Goal: Information Seeking & Learning: Learn about a topic

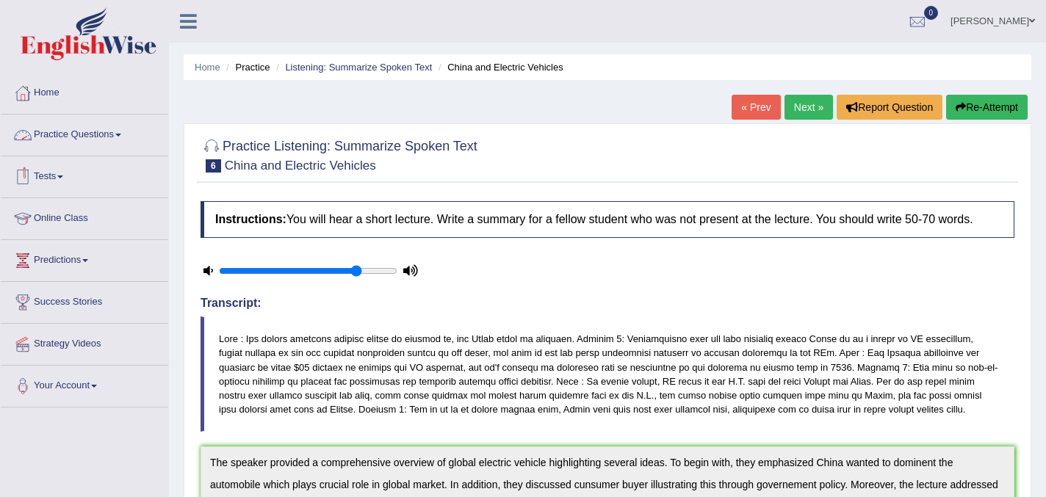
click at [92, 137] on link "Practice Questions" at bounding box center [84, 133] width 167 height 37
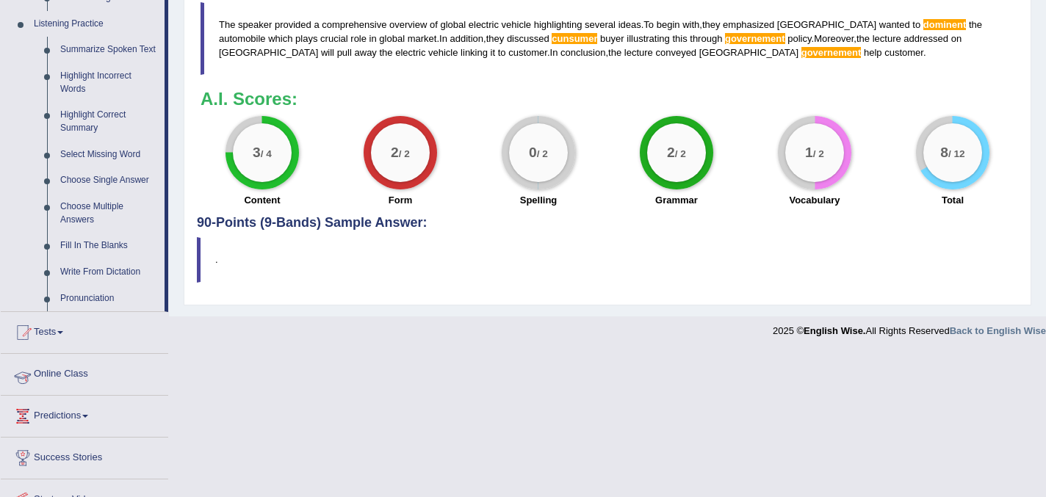
scroll to position [619, 0]
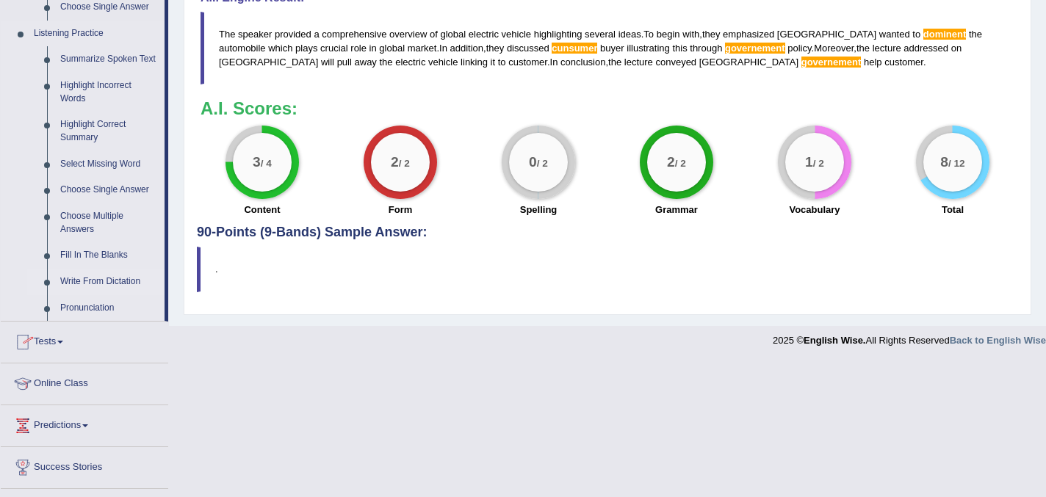
click at [115, 294] on link "Write From Dictation" at bounding box center [109, 282] width 111 height 26
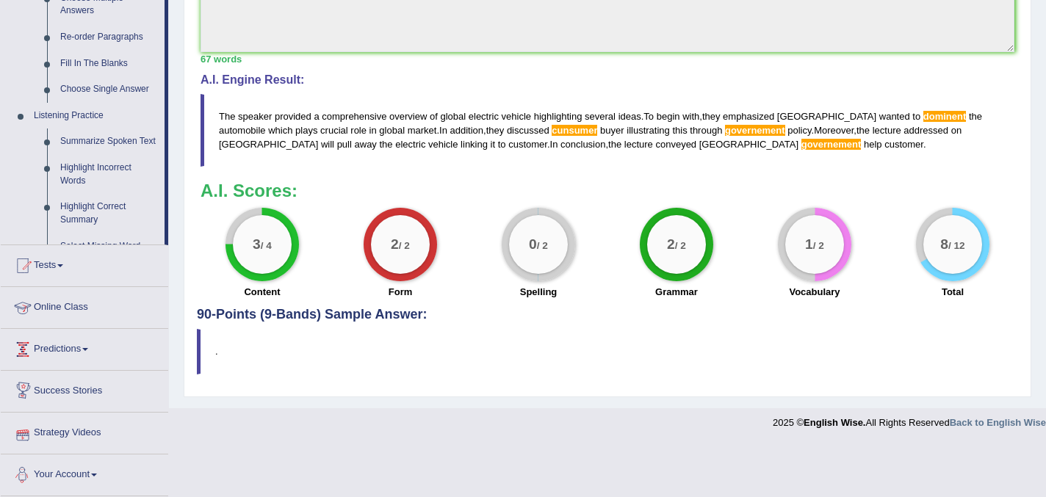
scroll to position [498, 0]
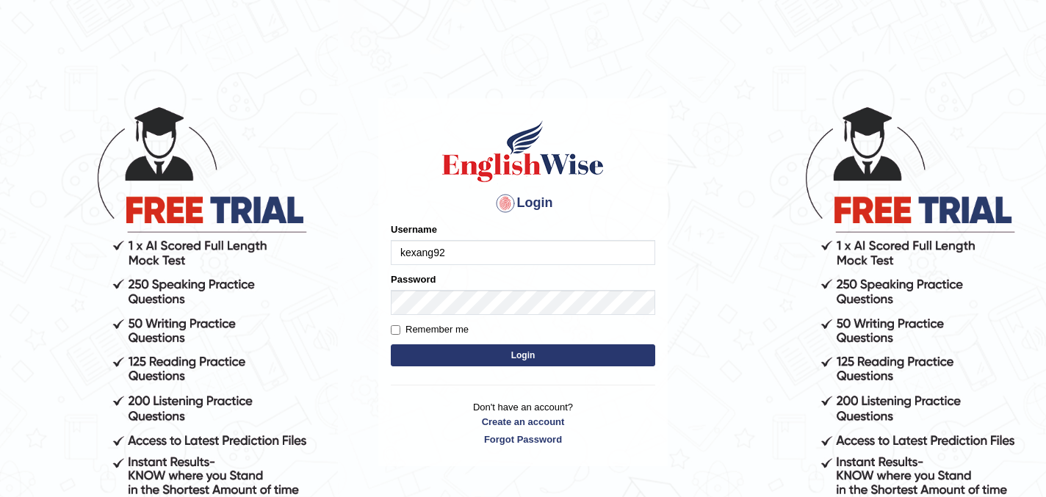
click at [391, 344] on button "Login" at bounding box center [523, 355] width 264 height 22
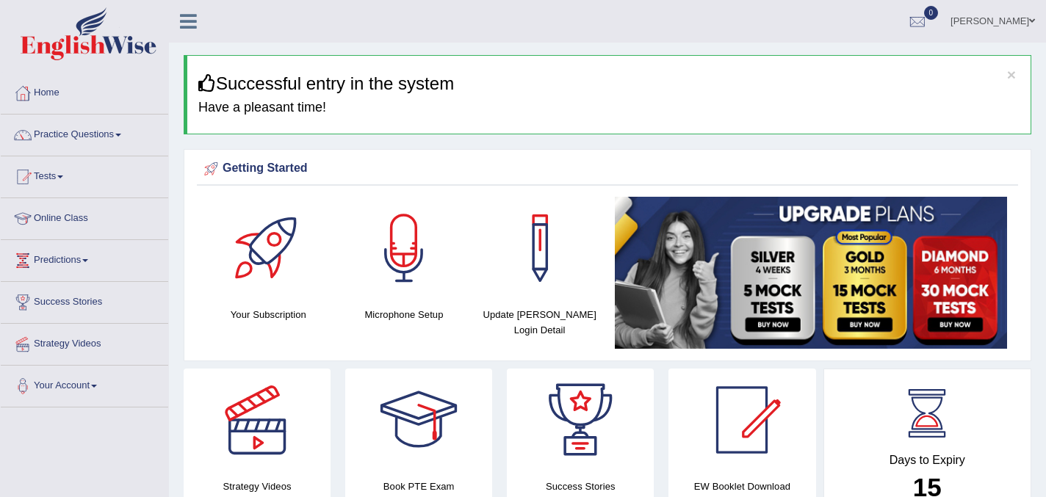
scroll to position [35, 0]
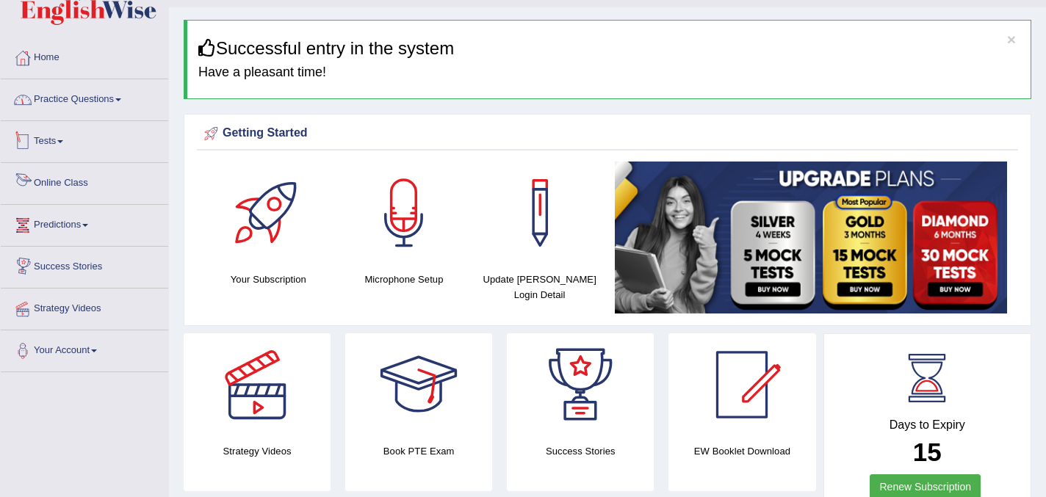
click at [117, 102] on link "Practice Questions" at bounding box center [84, 97] width 167 height 37
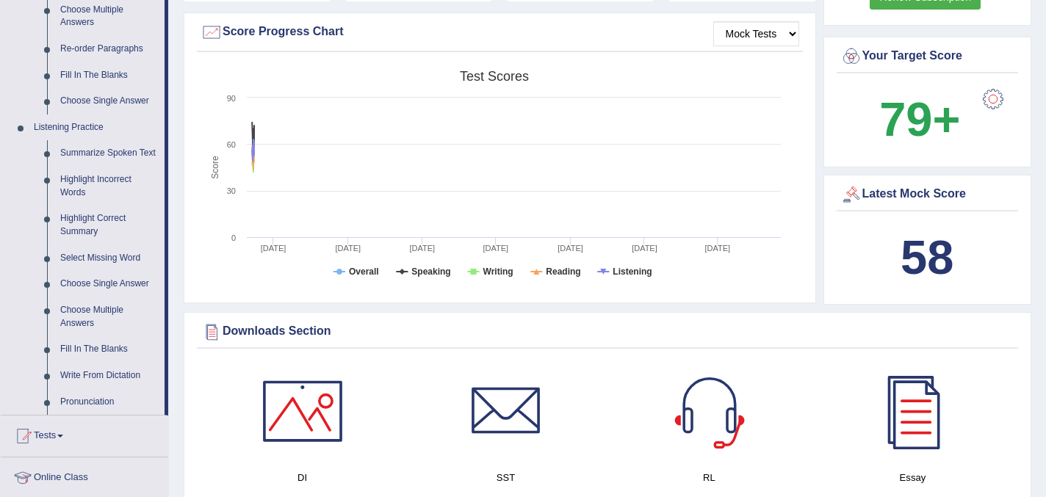
scroll to position [533, 0]
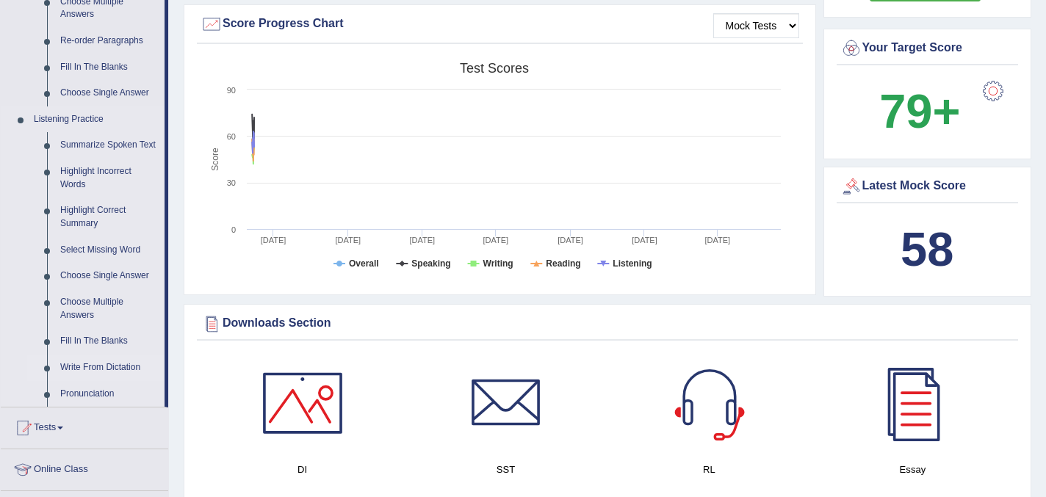
click at [96, 381] on link "Write From Dictation" at bounding box center [109, 368] width 111 height 26
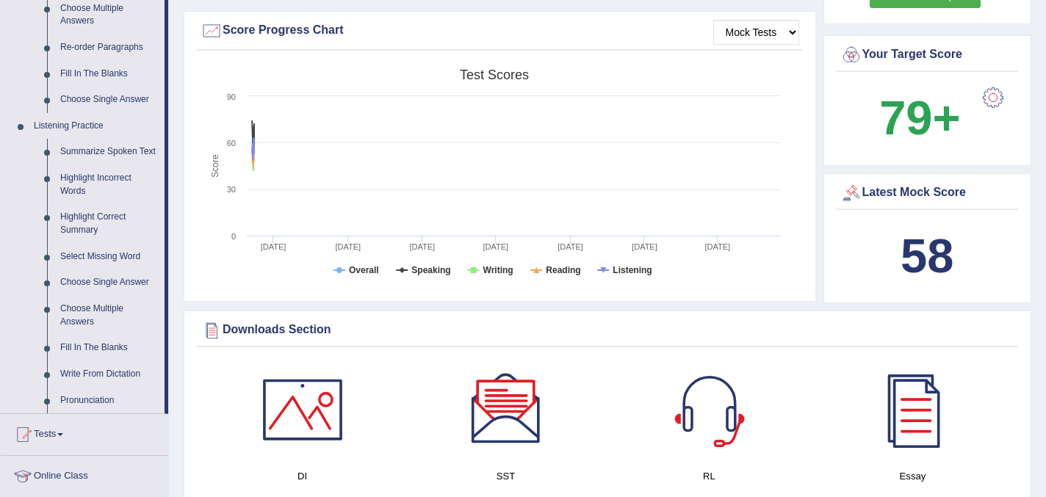
scroll to position [527, 0]
click at [96, 386] on link "Write From Dictation" at bounding box center [109, 374] width 111 height 26
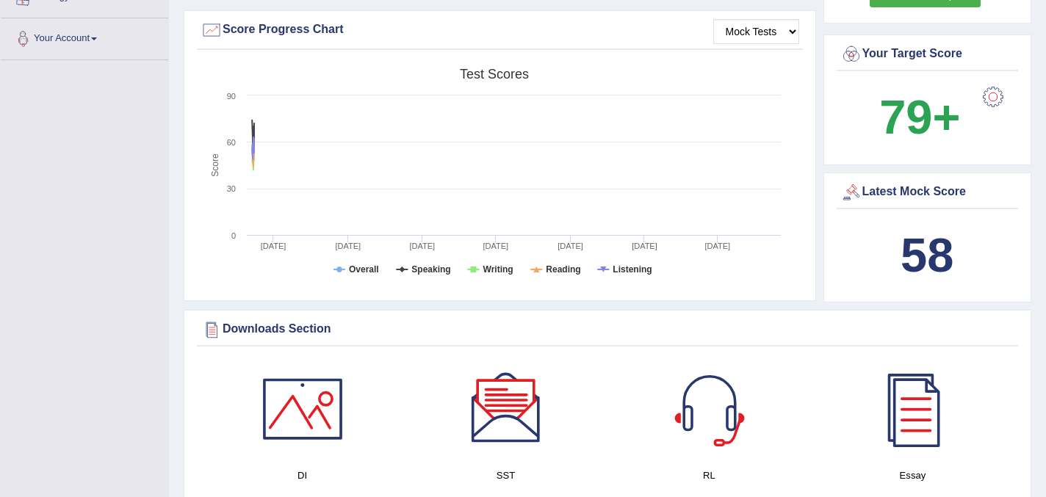
scroll to position [182, 0]
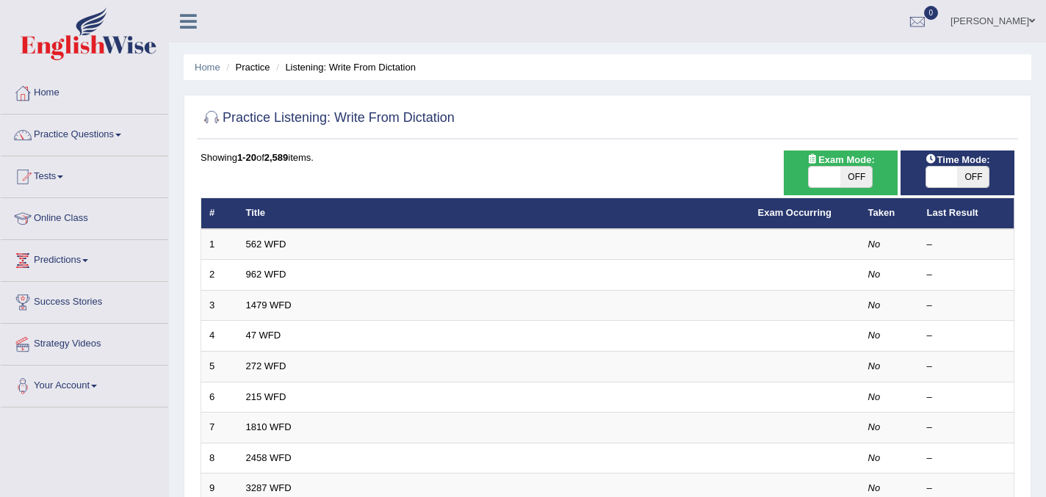
click at [856, 171] on span "OFF" at bounding box center [856, 177] width 32 height 21
checkbox input "true"
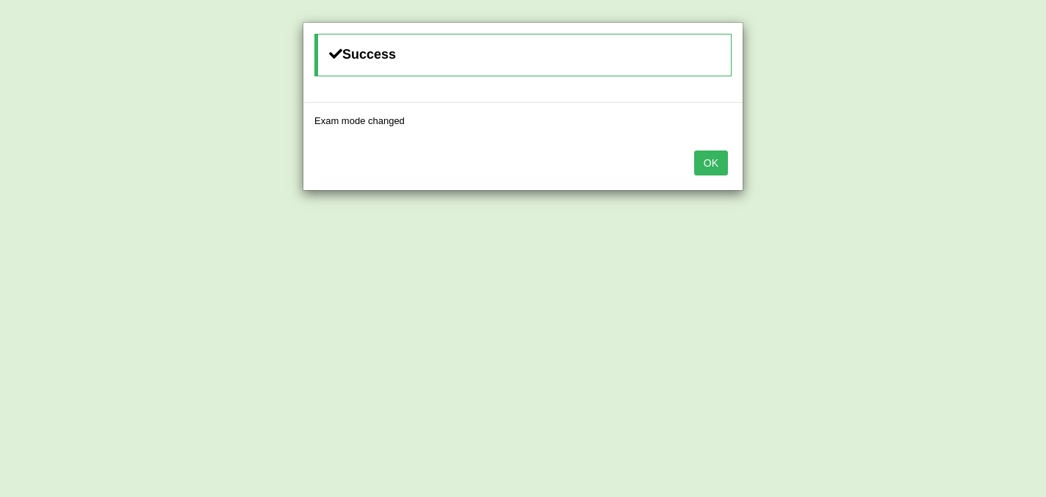
click at [723, 168] on button "OK" at bounding box center [711, 163] width 34 height 25
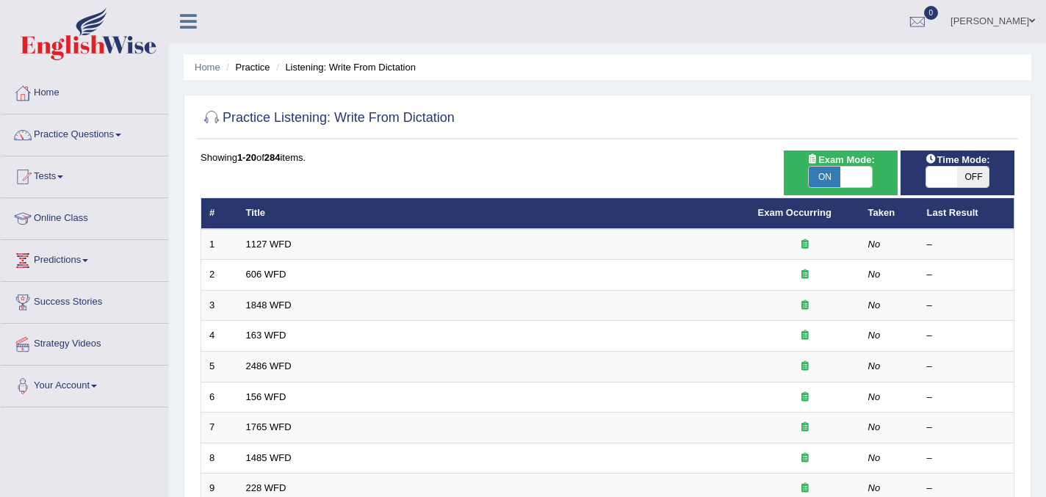
click at [965, 175] on span "OFF" at bounding box center [973, 177] width 32 height 21
checkbox input "true"
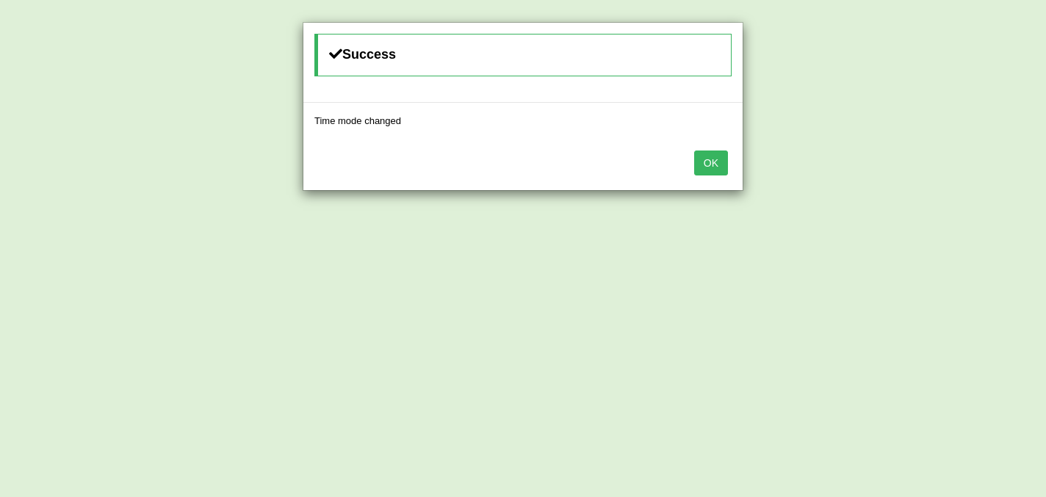
click at [944, 175] on div "Success Time mode changed OK" at bounding box center [523, 248] width 1046 height 497
click at [712, 166] on button "OK" at bounding box center [711, 163] width 34 height 25
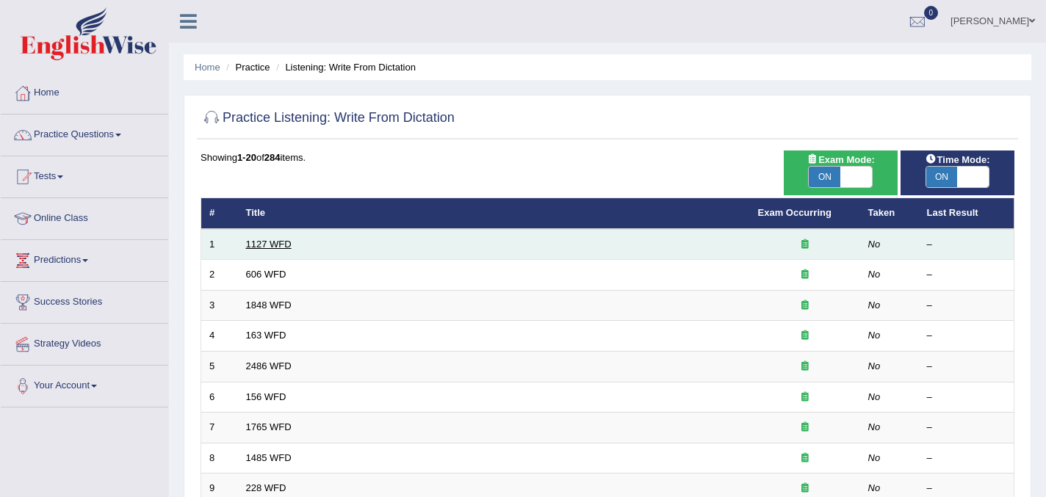
click at [282, 244] on link "1127 WFD" at bounding box center [269, 244] width 46 height 11
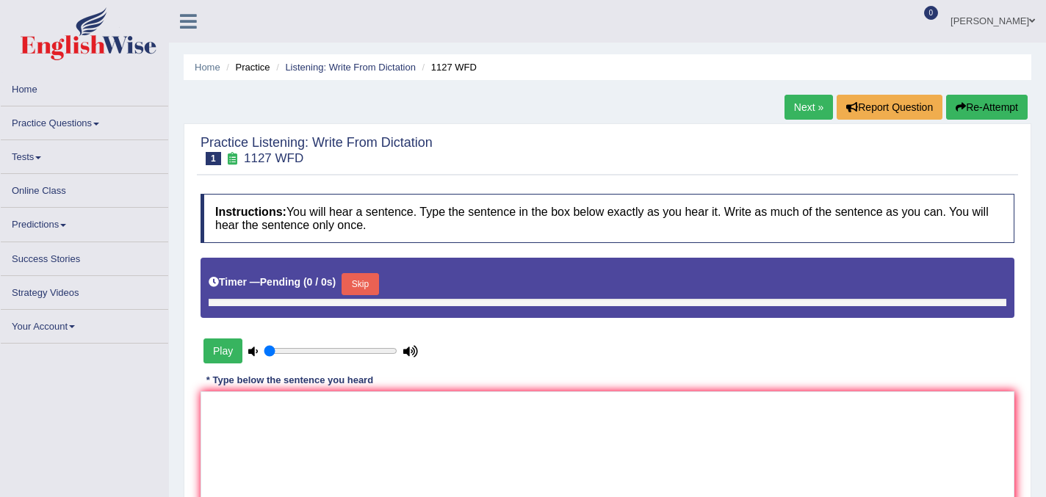
type input "0.8"
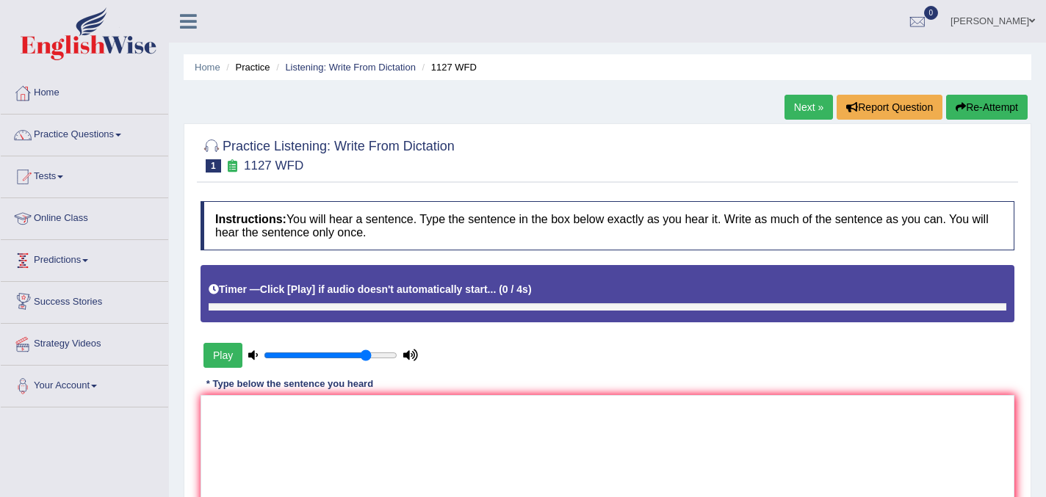
click at [220, 355] on button "Play" at bounding box center [222, 355] width 39 height 25
click at [215, 426] on textarea at bounding box center [607, 466] width 814 height 142
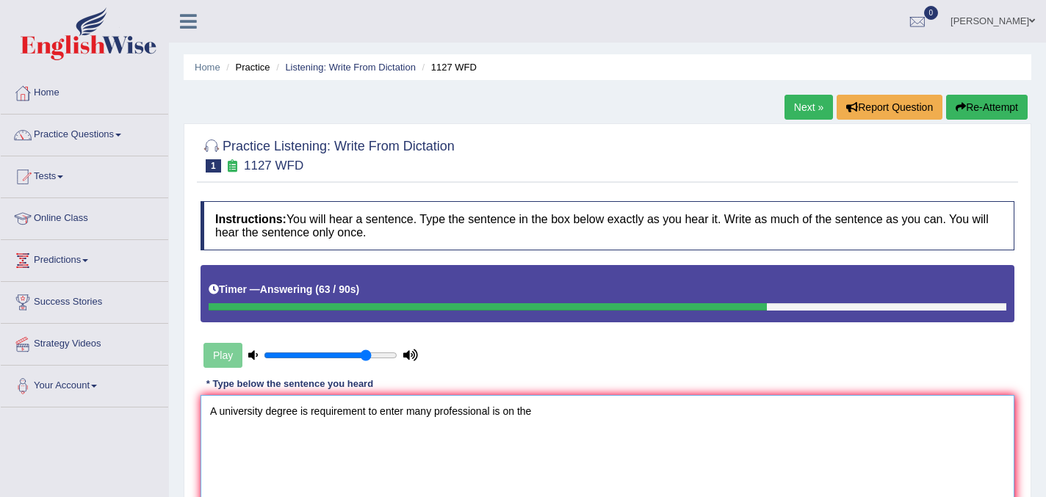
click at [505, 416] on textarea "A university degree is requirement to enter many professional is on the" at bounding box center [607, 466] width 814 height 142
click at [548, 415] on textarea "A university degree is requirement to enter many professional is in on the" at bounding box center [607, 466] width 814 height 142
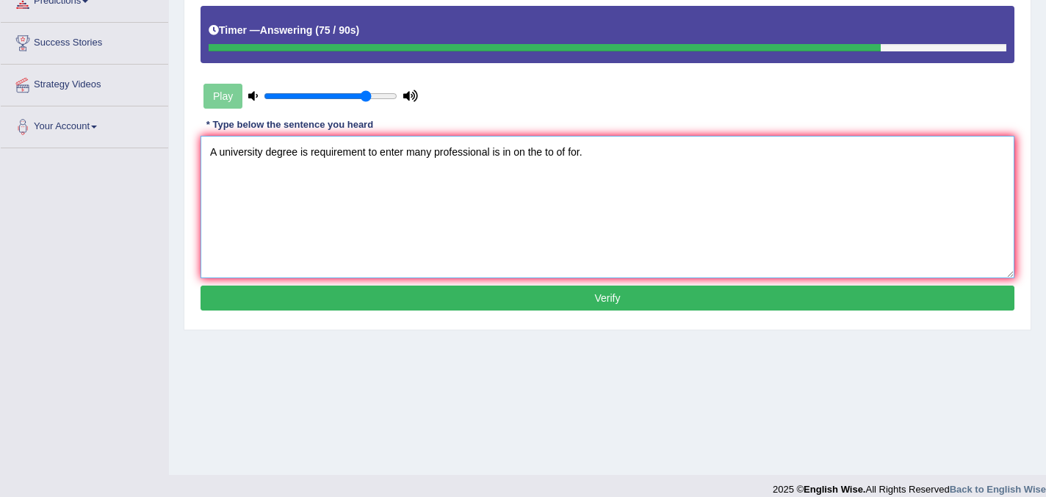
scroll to position [274, 0]
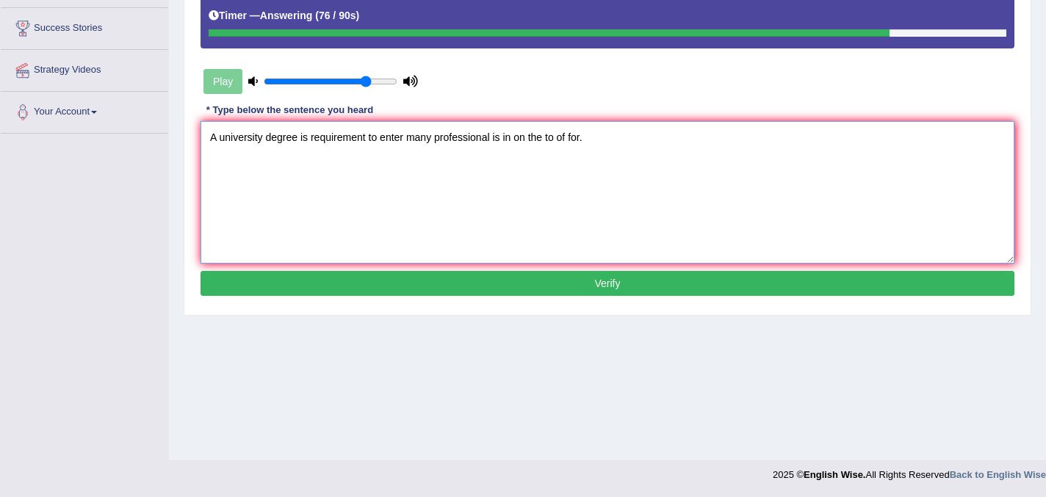
type textarea "A university degree is requirement to enter many professional is in on the to o…"
click at [634, 286] on button "Verify" at bounding box center [607, 283] width 814 height 25
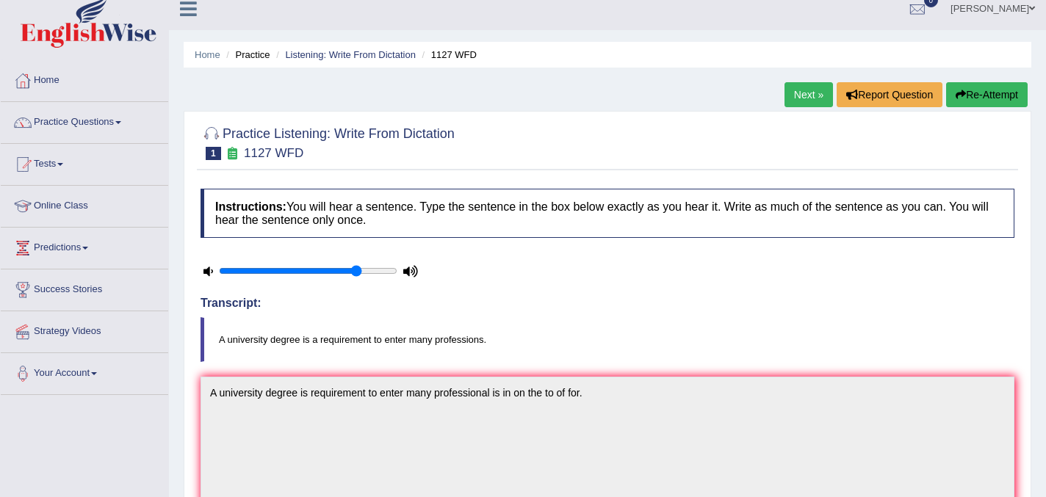
scroll to position [0, 0]
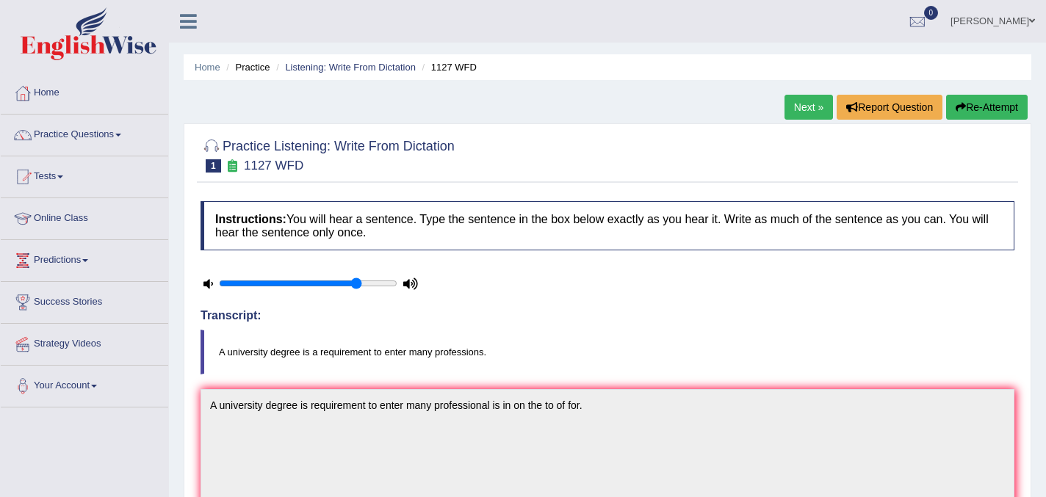
click at [796, 112] on link "Next »" at bounding box center [808, 107] width 48 height 25
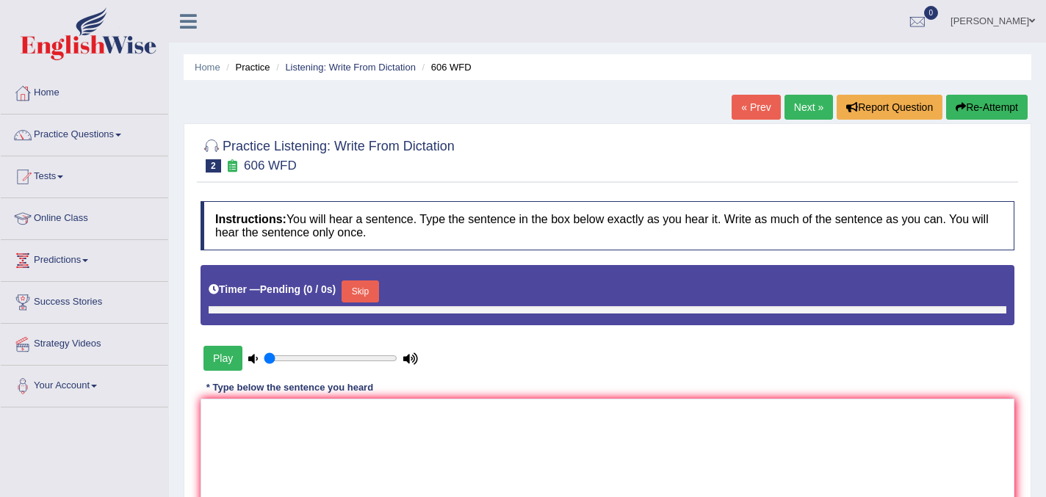
type input "0.8"
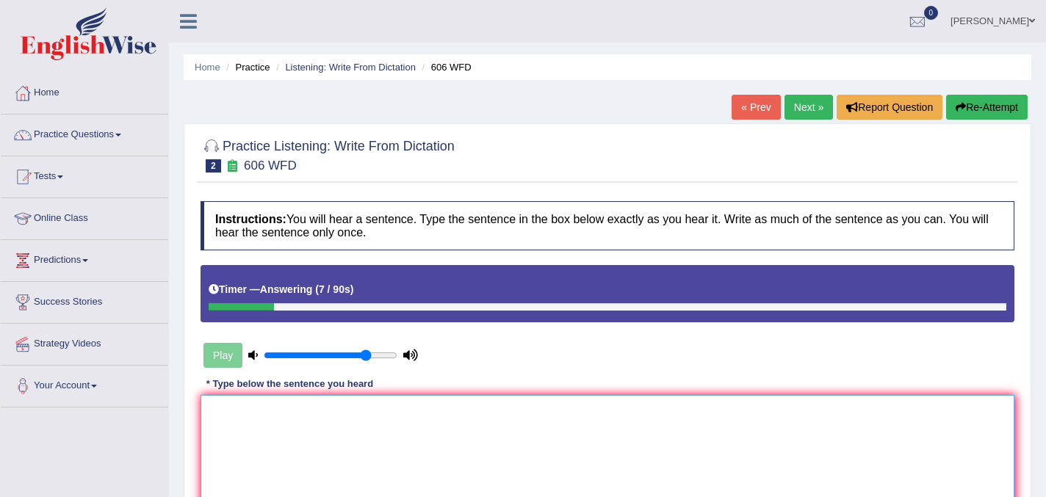
click at [356, 403] on textarea at bounding box center [607, 466] width 814 height 142
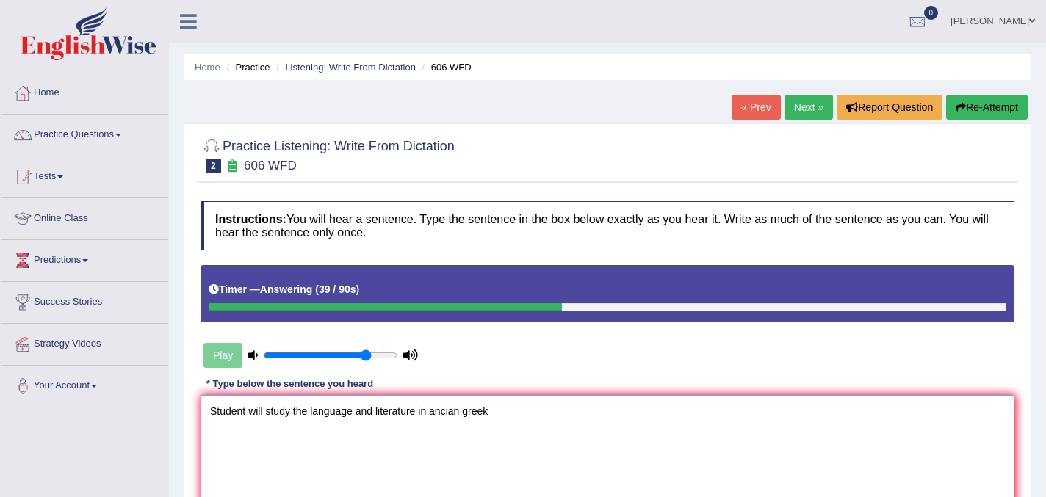
click at [436, 412] on textarea "Student will study the language and literature in ancian greek" at bounding box center [607, 466] width 814 height 142
click at [495, 413] on textarea "Student will study the language and literature in Ancian greek" at bounding box center [607, 466] width 814 height 142
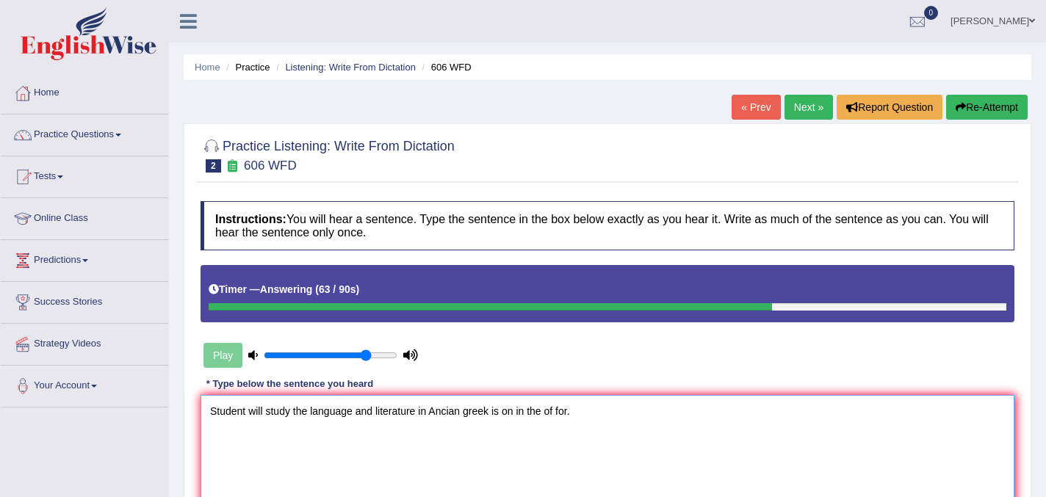
click at [248, 414] on textarea "Student will study the language and literature in Ancian greek is on in the of …" at bounding box center [607, 466] width 814 height 142
click at [253, 415] on textarea "Student students will study the language and literature in Ancian greek is on i…" at bounding box center [607, 466] width 814 height 142
click at [334, 416] on textarea "Student students will study the language and literature in Ancian greek is on i…" at bounding box center [607, 466] width 814 height 142
click at [396, 416] on textarea "Student students will study the language and literature in Ancian greek is on i…" at bounding box center [607, 466] width 814 height 142
click at [557, 415] on textarea "Student students will study the language languages and literature in Ancian gre…" at bounding box center [607, 466] width 814 height 142
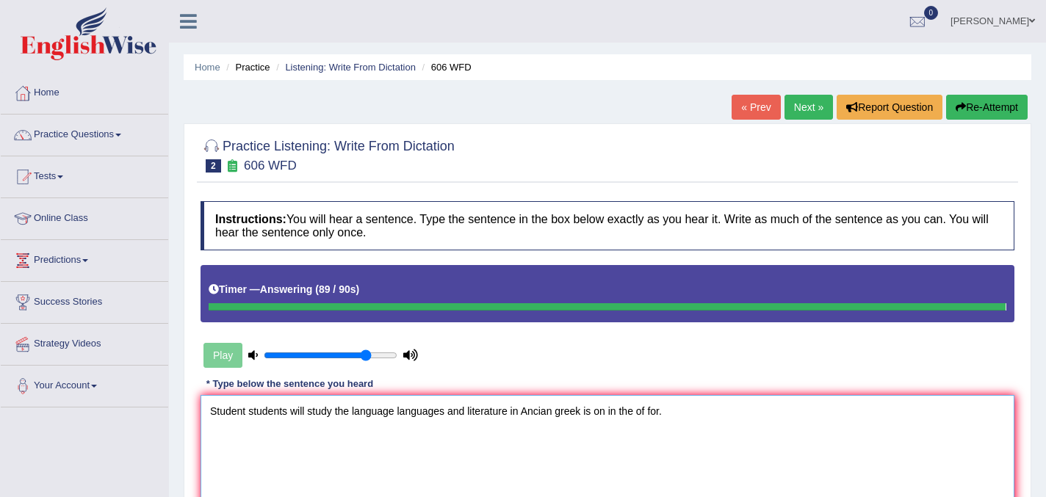
type textarea "Student students will study the language languages and literature in Ancian gre…"
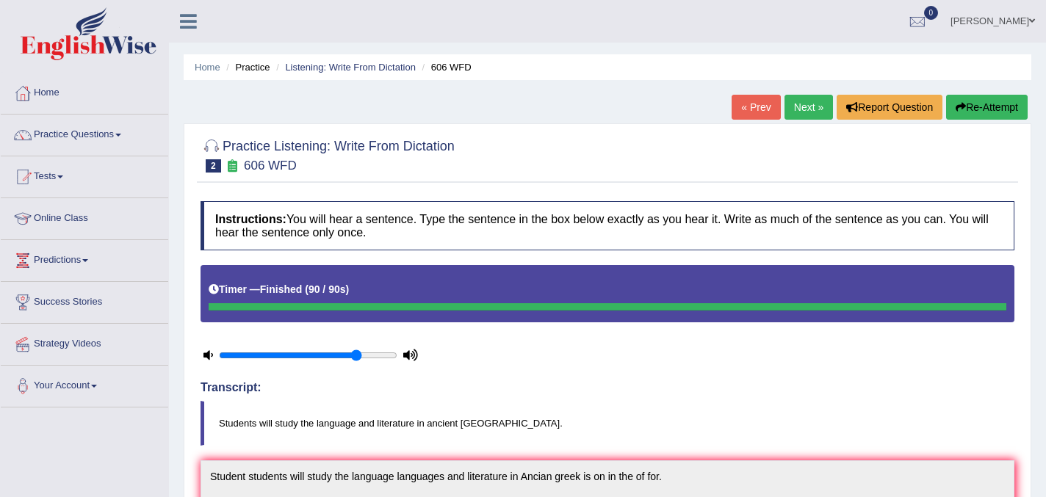
click at [803, 105] on link "Next »" at bounding box center [808, 107] width 48 height 25
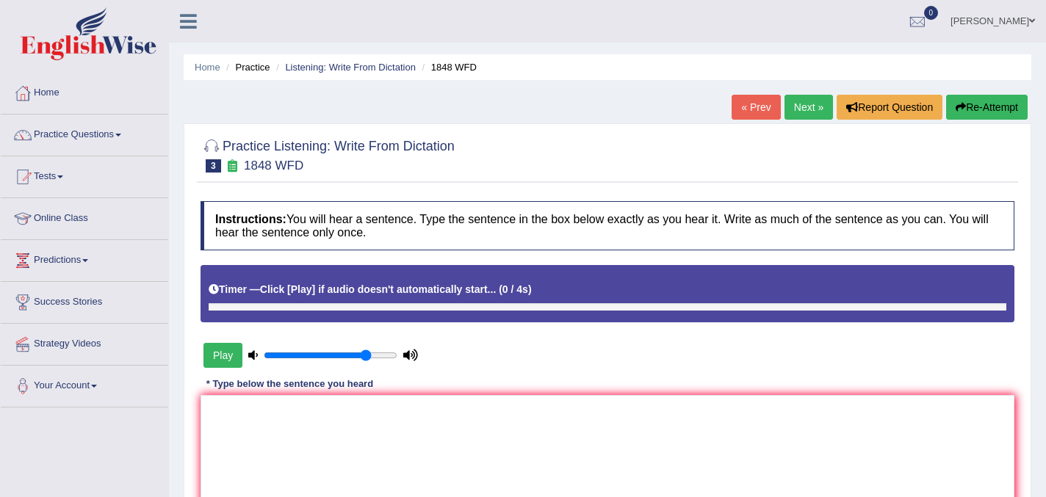
click at [223, 350] on button "Play" at bounding box center [222, 355] width 39 height 25
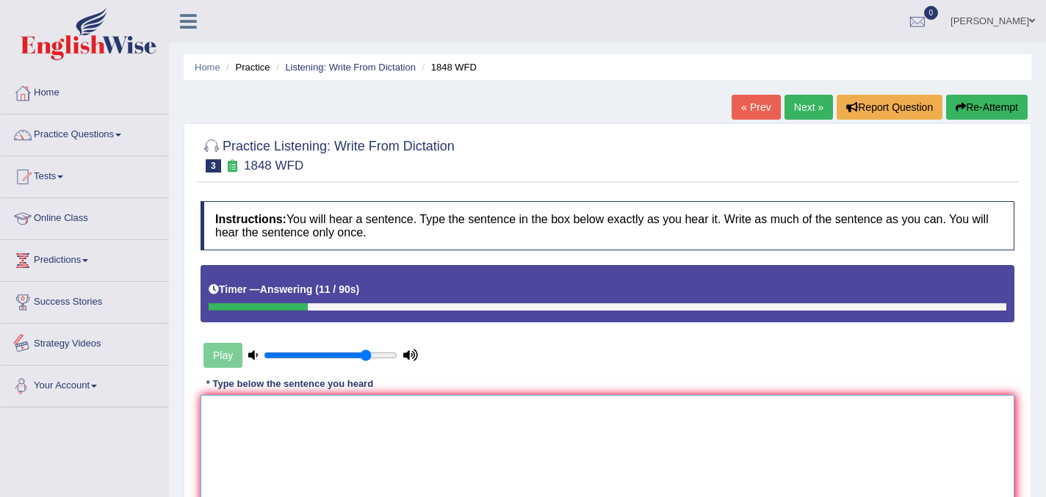
click at [244, 422] on textarea at bounding box center [607, 466] width 814 height 142
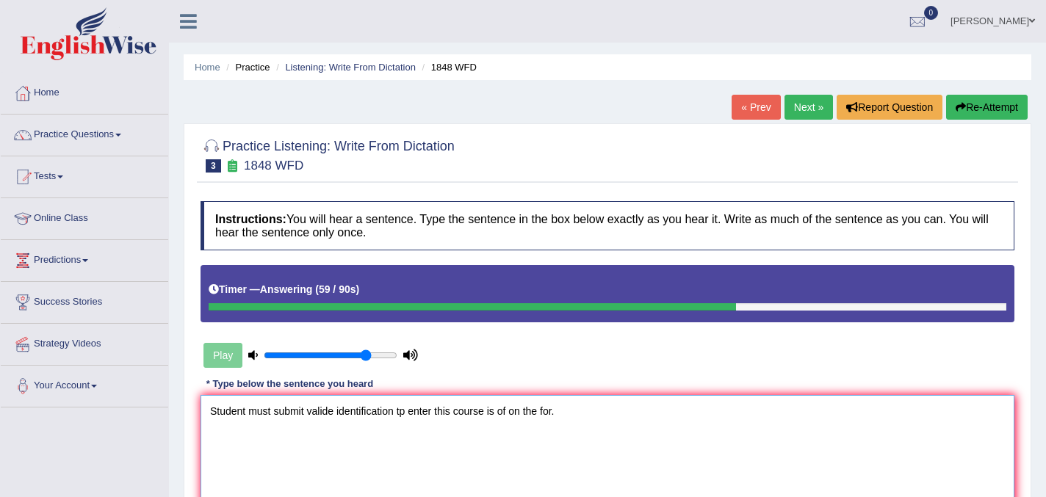
click at [245, 411] on textarea "Student must submit valide identification tp enter this course is of on the for." at bounding box center [607, 466] width 814 height 142
click at [339, 413] on textarea "Students must submit valide identification tp enter this course is of on the fo…" at bounding box center [607, 466] width 814 height 142
click at [445, 414] on textarea "Students must submit valide valites identification tp enter this course is of o…" at bounding box center [607, 466] width 814 height 142
click at [377, 410] on textarea "Students must submit valide valites identification to enter this course is of o…" at bounding box center [607, 466] width 814 height 142
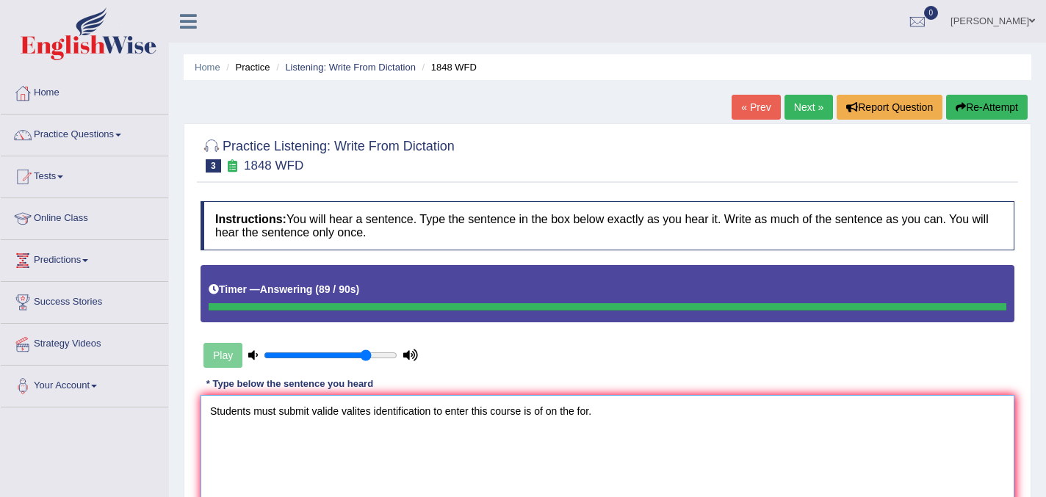
type textarea "Students must submit valide valites identification to enter this course is of o…"
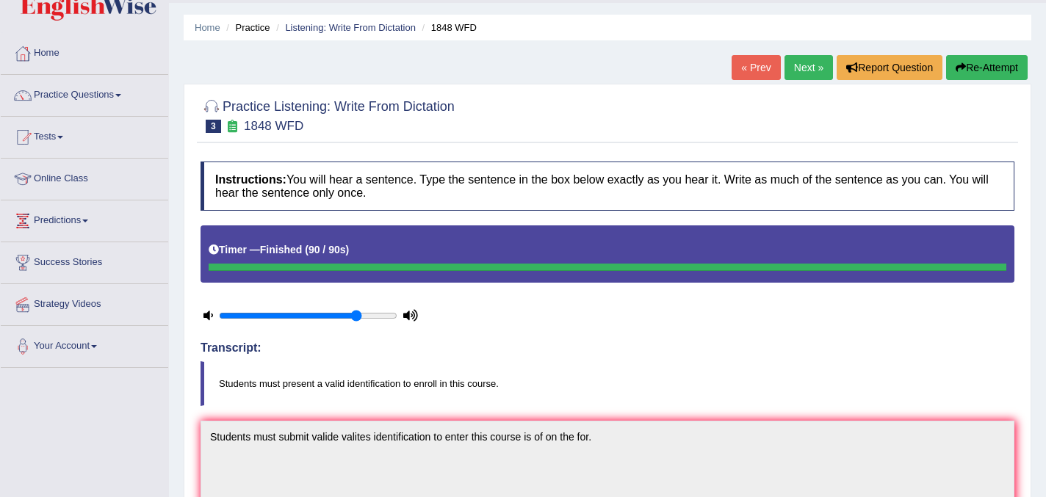
scroll to position [37, 0]
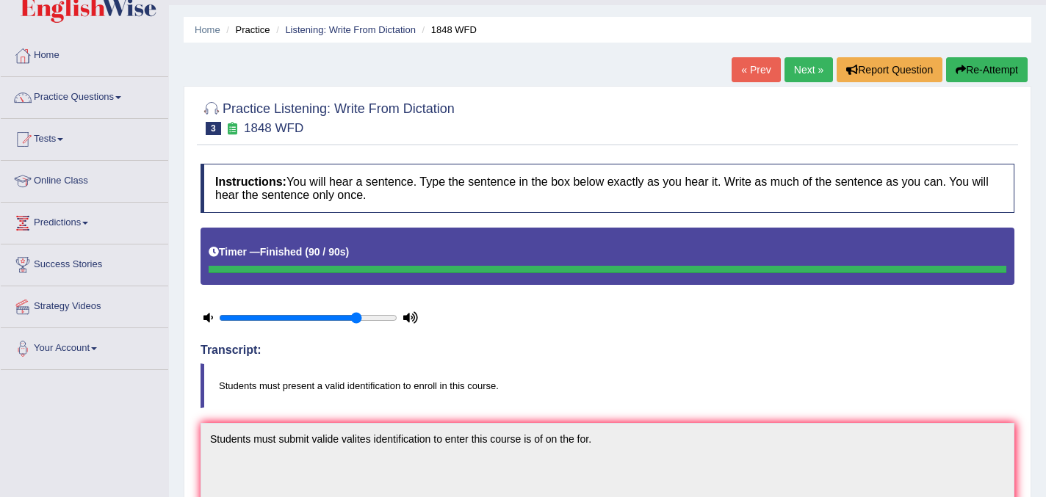
click at [801, 70] on link "Next »" at bounding box center [808, 69] width 48 height 25
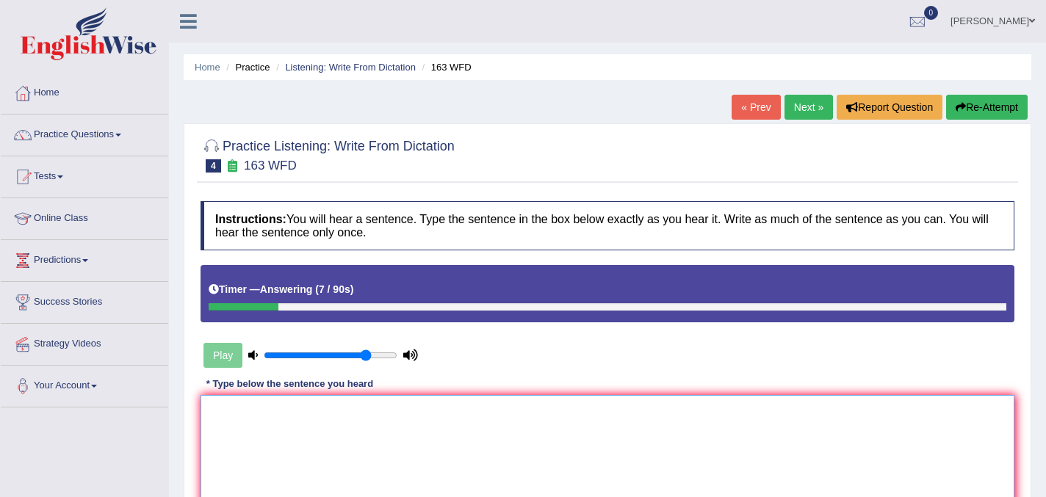
click at [275, 421] on textarea at bounding box center [607, 466] width 814 height 142
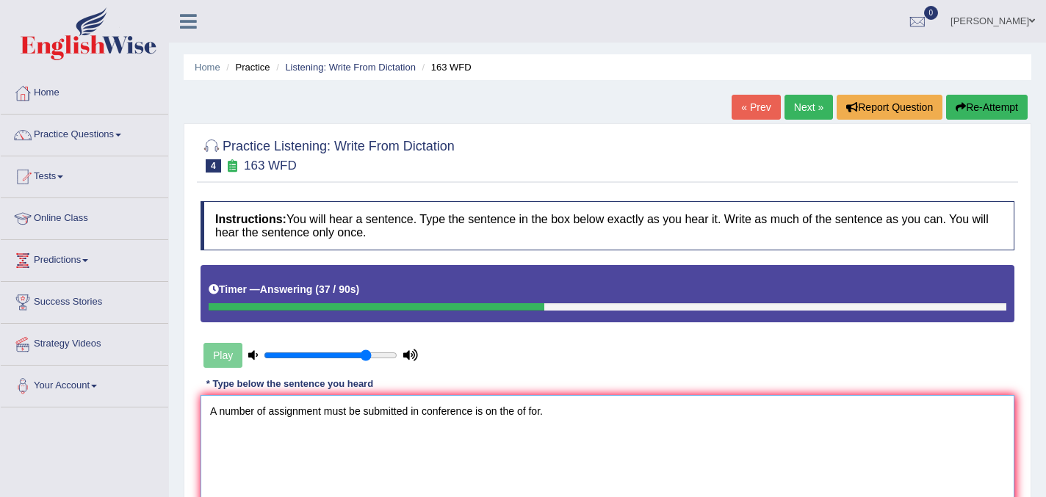
click at [323, 411] on textarea "A number of assignment must be submitted in conference is on the of for." at bounding box center [607, 466] width 814 height 142
click at [540, 415] on textarea "A number of assignment assignments must be submitted in conference is on the of…" at bounding box center [607, 466] width 814 height 142
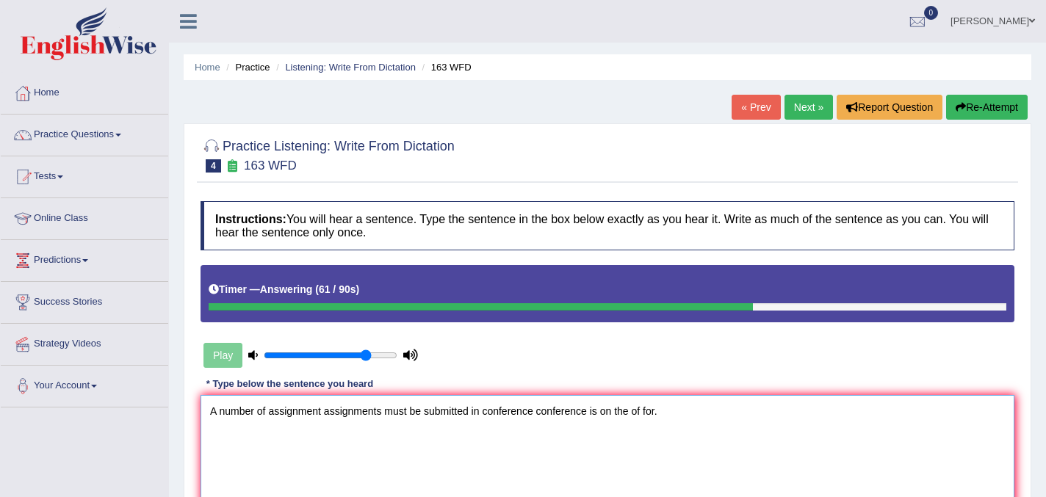
click at [472, 417] on textarea "A number of assignment assignments must be submitted in conference conference i…" at bounding box center [607, 466] width 814 height 142
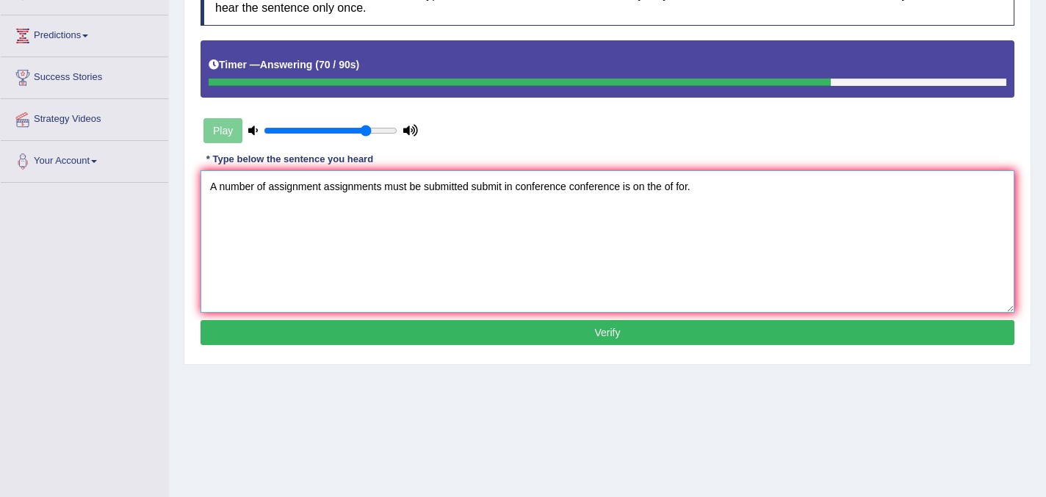
scroll to position [228, 0]
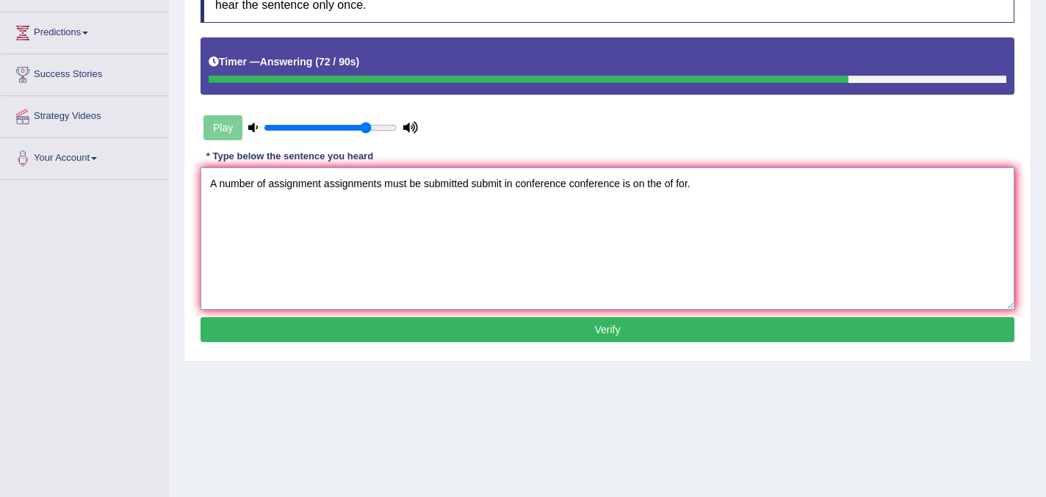
type textarea "A number of assignment assignments must be submitted submit in conference confe…"
click at [623, 337] on button "Verify" at bounding box center [607, 329] width 814 height 25
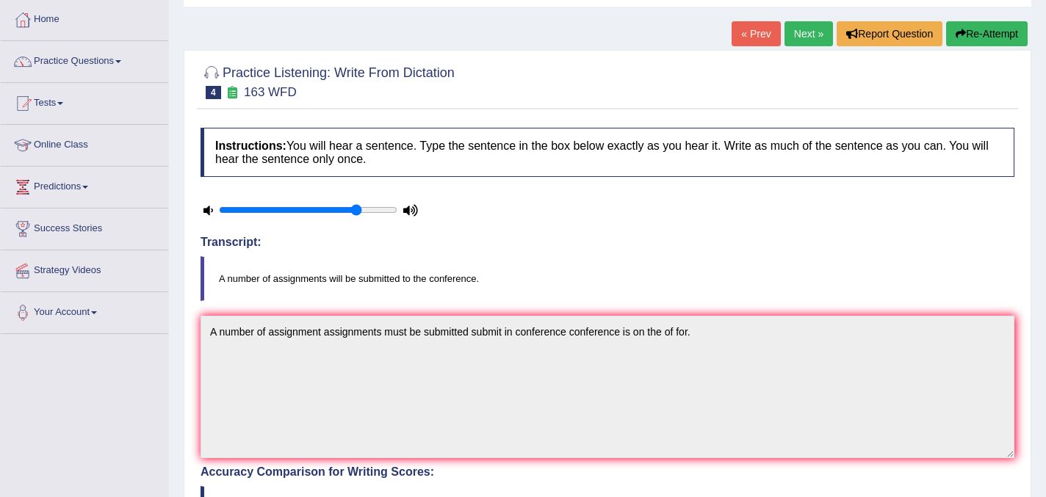
scroll to position [0, 0]
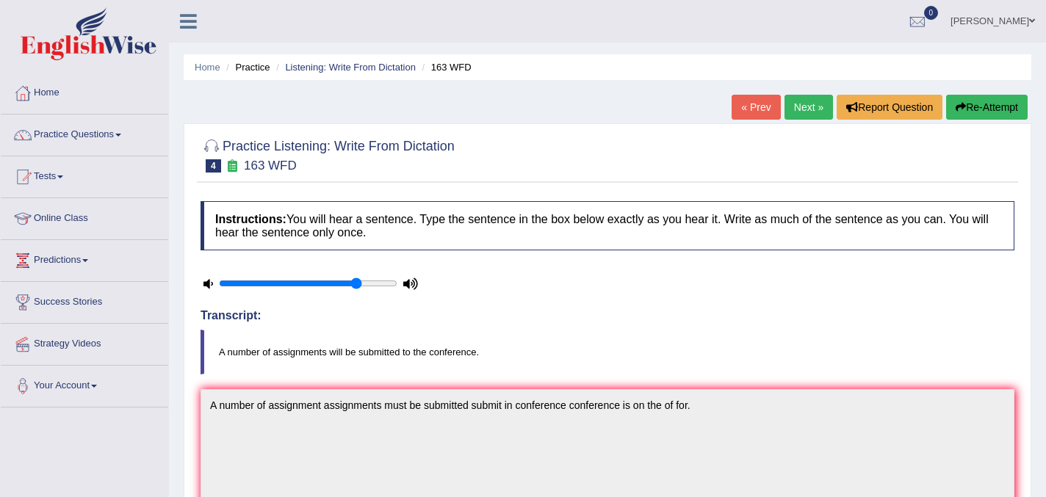
click at [803, 106] on link "Next »" at bounding box center [808, 107] width 48 height 25
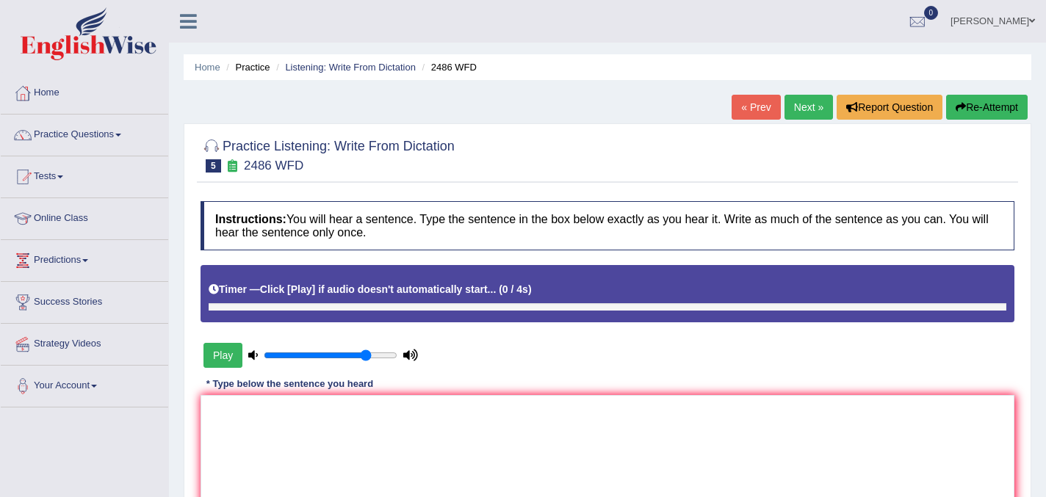
click at [230, 354] on button "Play" at bounding box center [222, 355] width 39 height 25
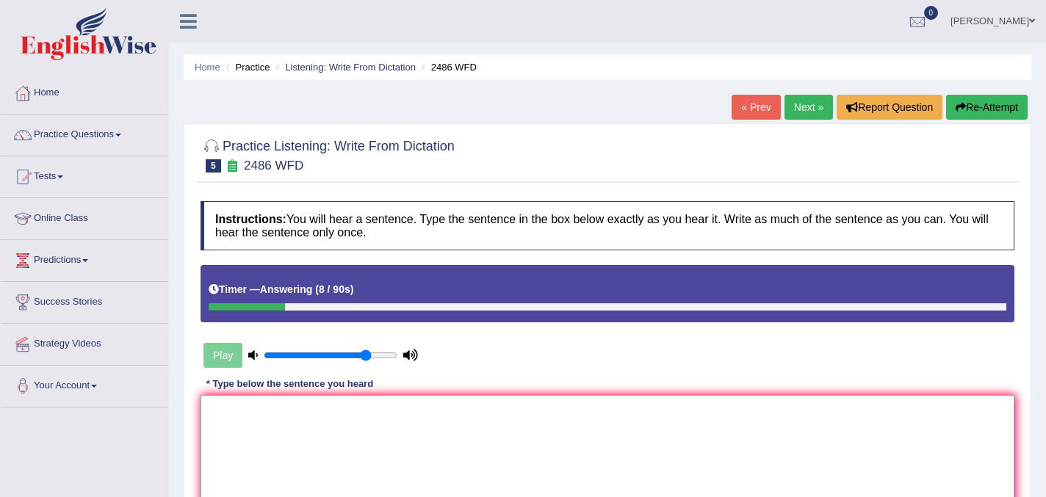
click at [225, 426] on textarea at bounding box center [607, 466] width 814 height 142
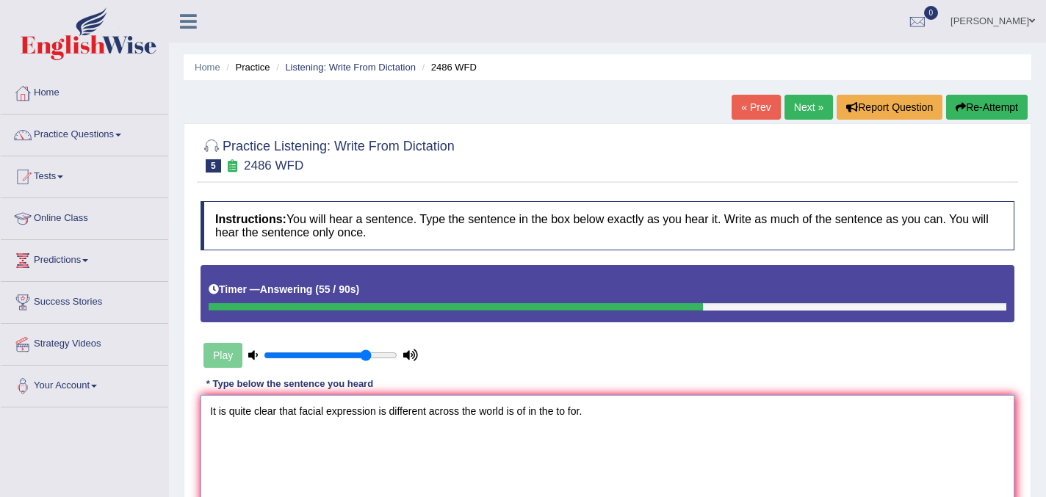
click at [326, 413] on textarea "It is quite clear that facial expression is different across the world is of in…" at bounding box center [607, 466] width 814 height 142
click at [461, 416] on textarea "It is quite clear that facial facials expression is different across the world …" at bounding box center [607, 466] width 814 height 142
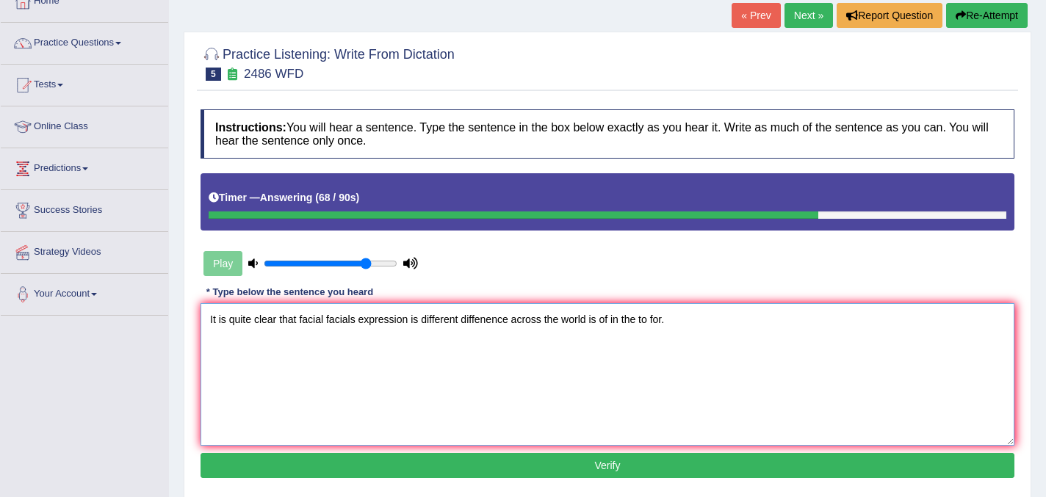
scroll to position [94, 0]
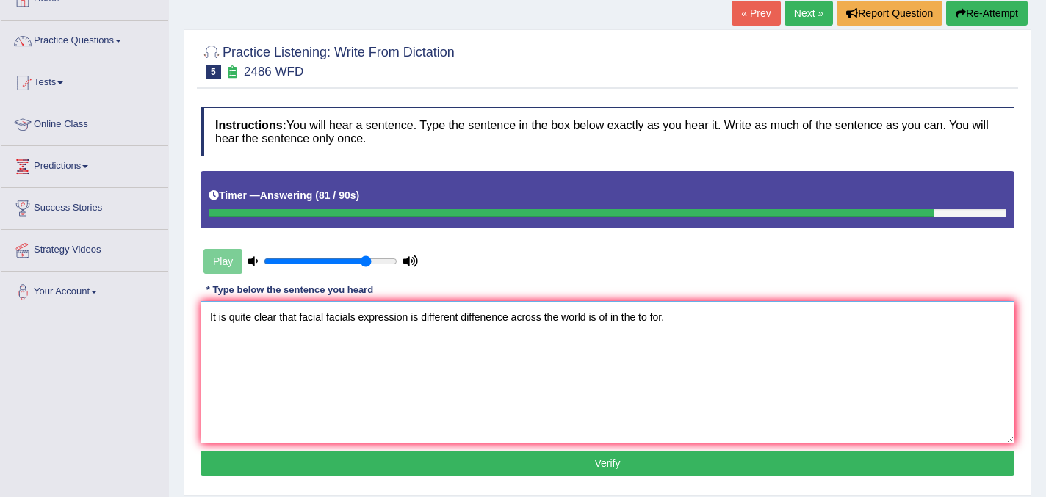
click at [298, 319] on textarea "It is quite clear that facial facials expression is different diffenence across…" at bounding box center [607, 372] width 814 height 142
type textarea "It is quite clear of that facial facials expression is different diffenence acr…"
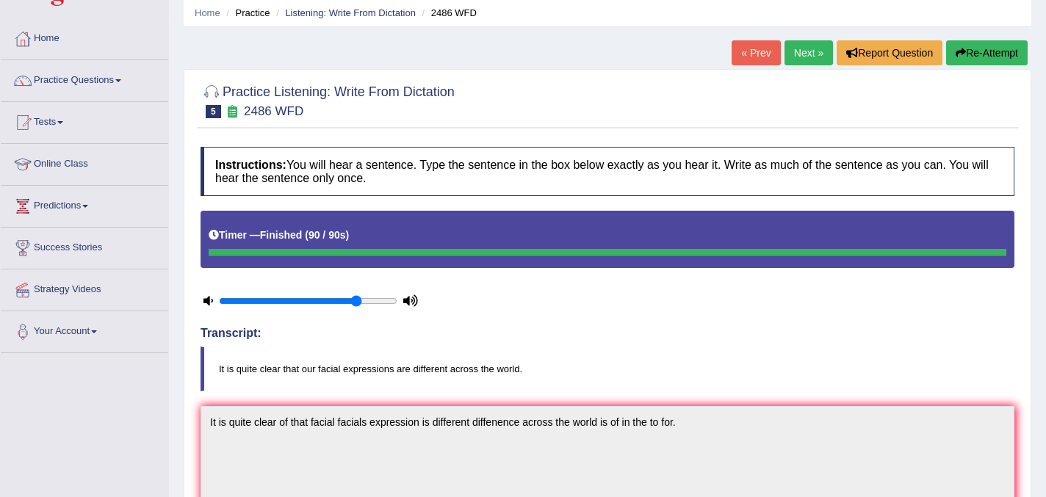
scroll to position [0, 0]
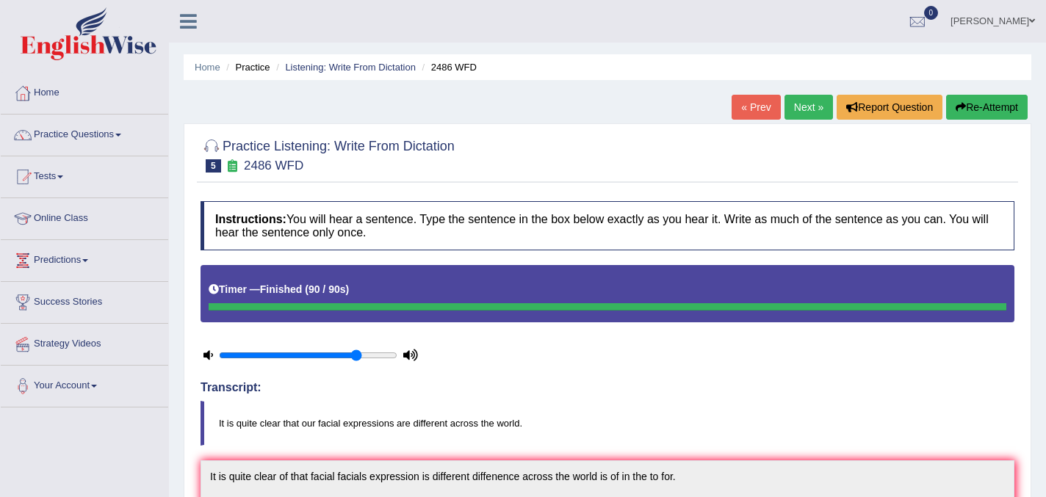
click at [797, 109] on link "Next »" at bounding box center [808, 107] width 48 height 25
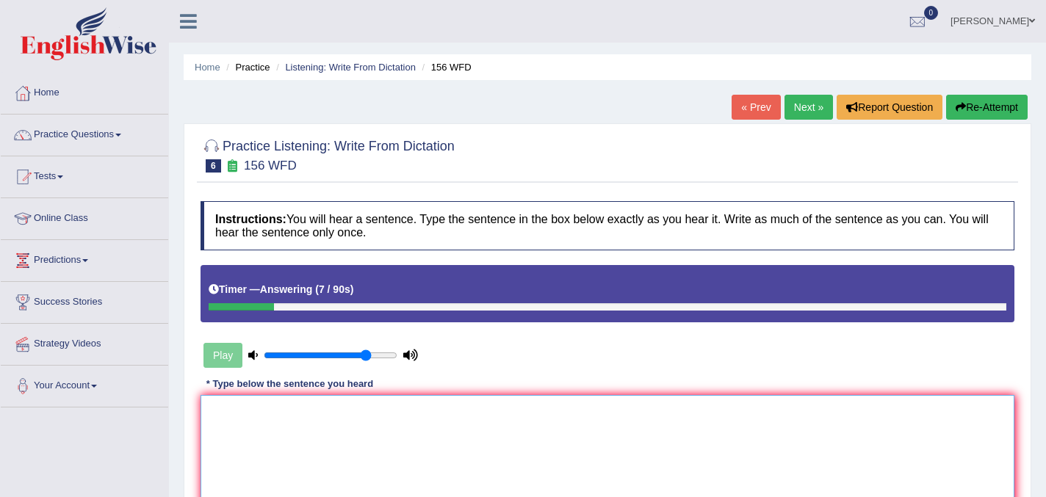
click at [383, 407] on textarea at bounding box center [607, 466] width 814 height 142
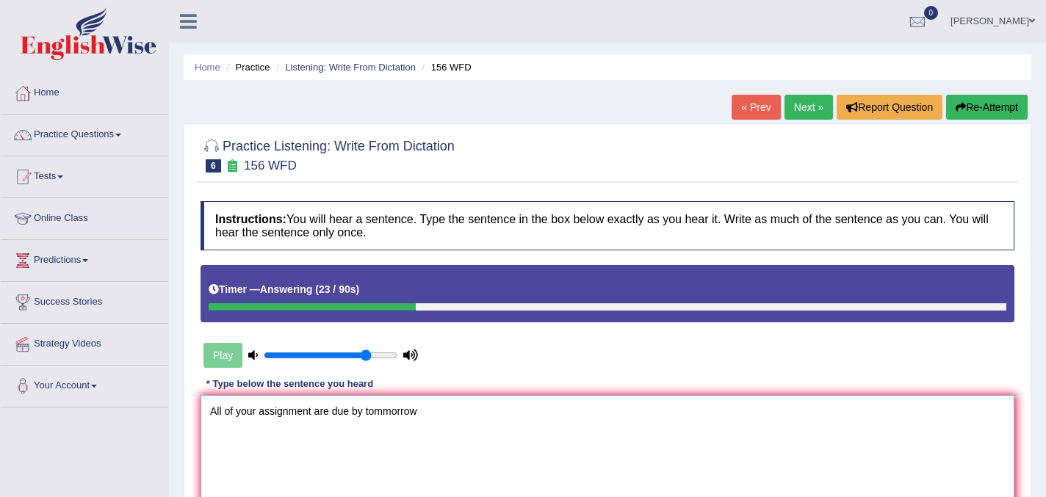
click at [399, 411] on textarea "All of your assignment are due by tommorrow" at bounding box center [607, 466] width 814 height 142
click at [427, 412] on textarea "All of your assignment are due by [PERSON_NAME]" at bounding box center [607, 466] width 814 height 142
click at [314, 412] on textarea "All of your assignment are due by [PERSON_NAME]." at bounding box center [607, 466] width 814 height 142
click at [500, 419] on textarea "All of your assignment assignments are due by [PERSON_NAME]." at bounding box center [607, 466] width 814 height 142
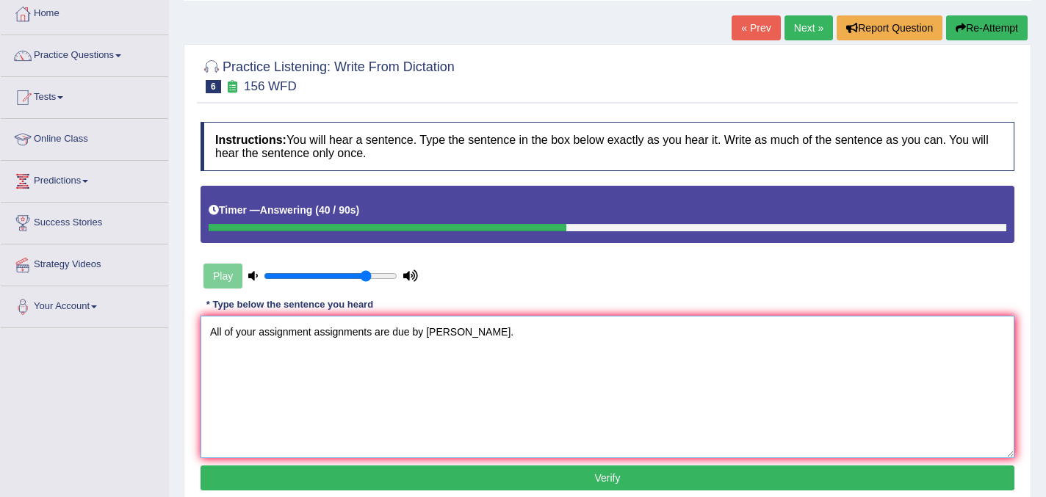
scroll to position [176, 0]
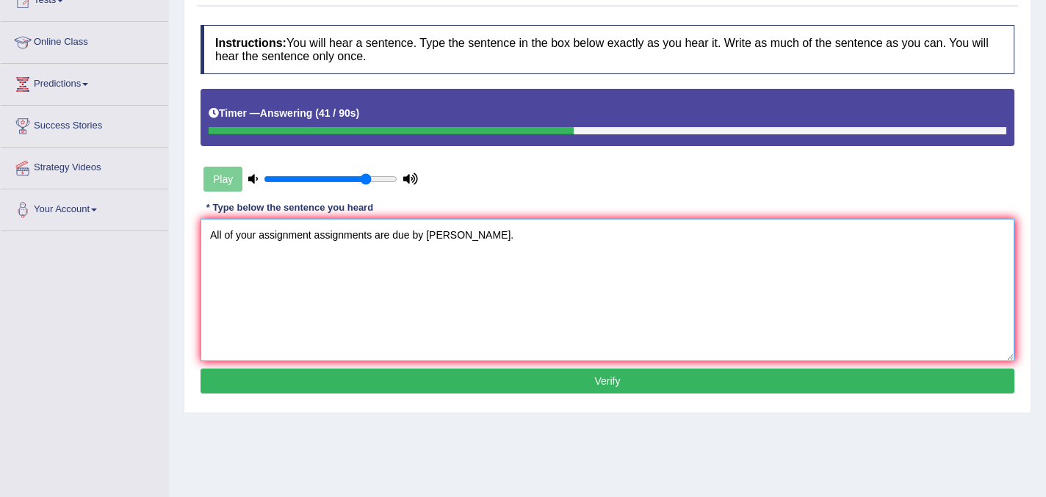
type textarea "All of your assignment assignments are due by [PERSON_NAME]."
click at [534, 388] on button "Verify" at bounding box center [607, 381] width 814 height 25
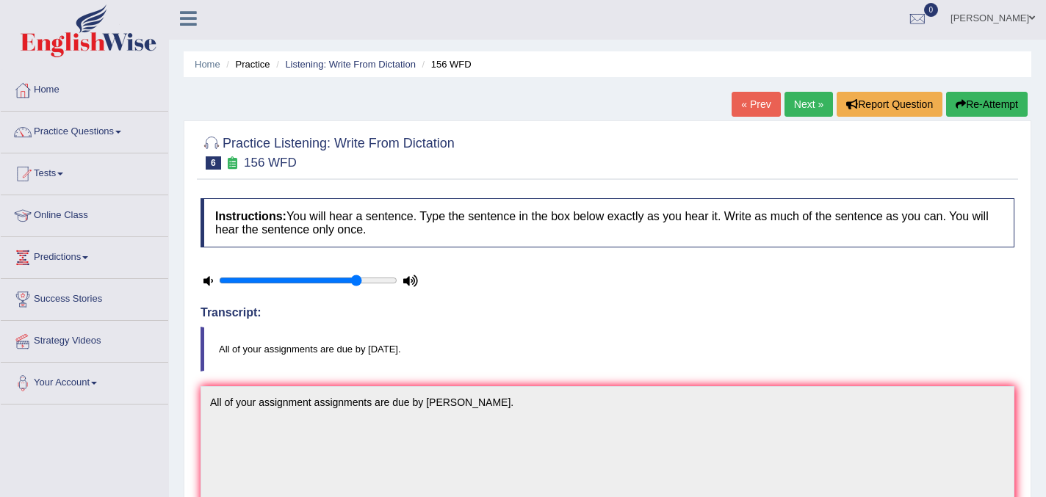
scroll to position [0, 0]
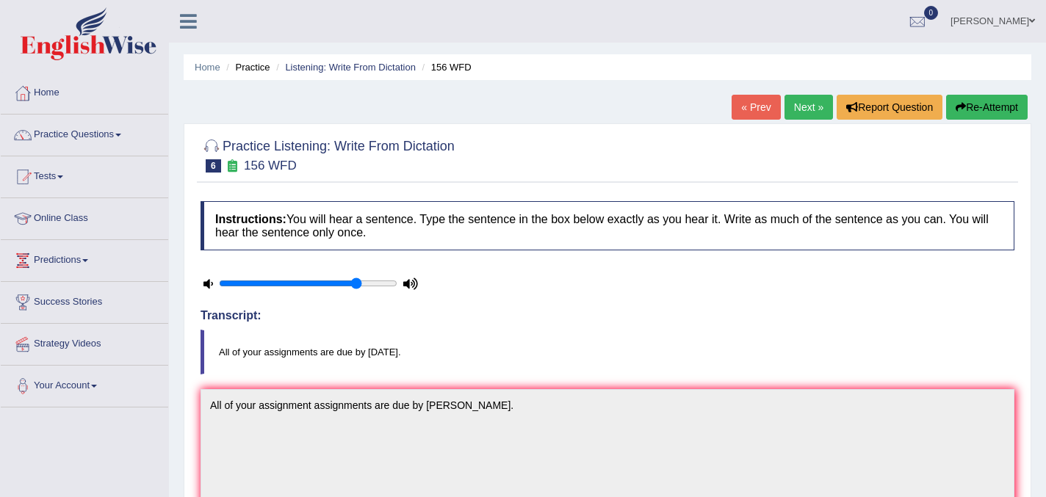
click at [795, 105] on link "Next »" at bounding box center [808, 107] width 48 height 25
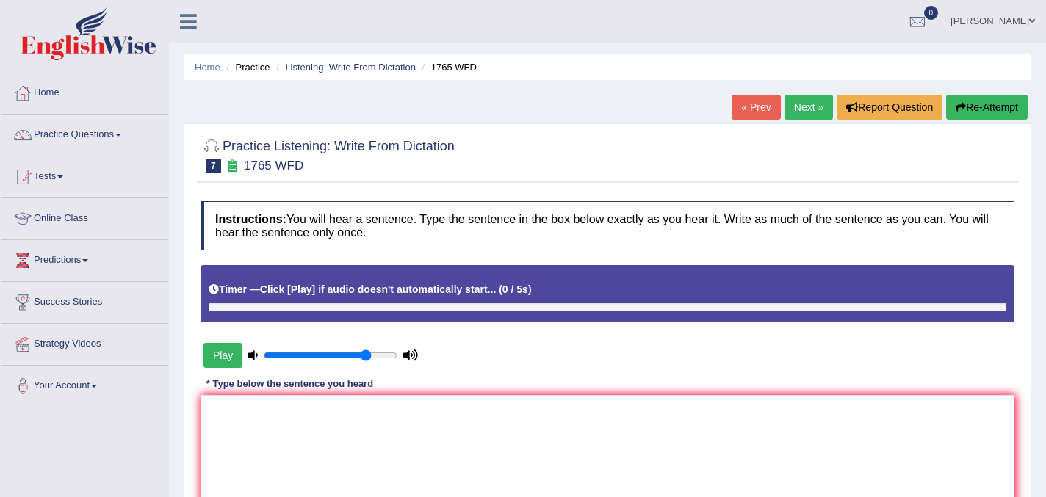
click at [225, 356] on button "Play" at bounding box center [222, 355] width 39 height 25
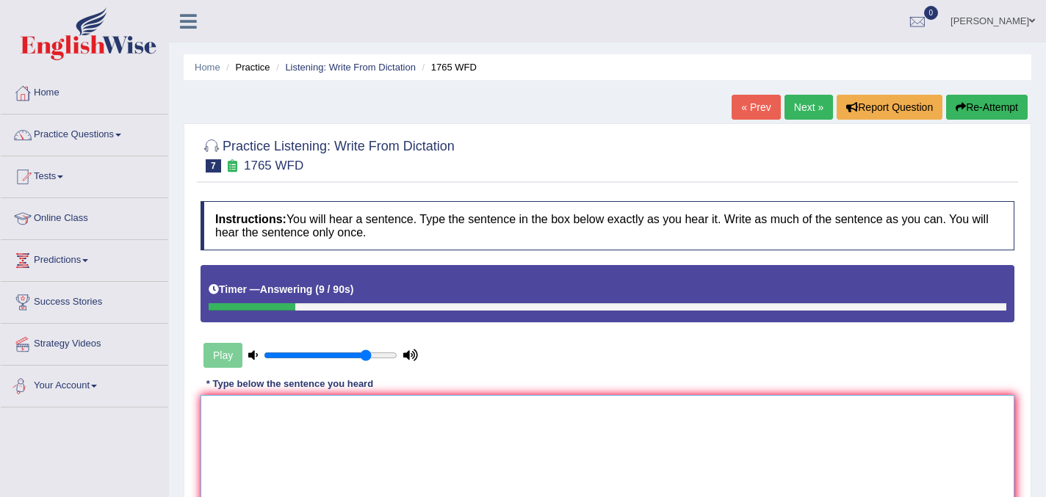
click at [265, 404] on textarea at bounding box center [607, 466] width 814 height 142
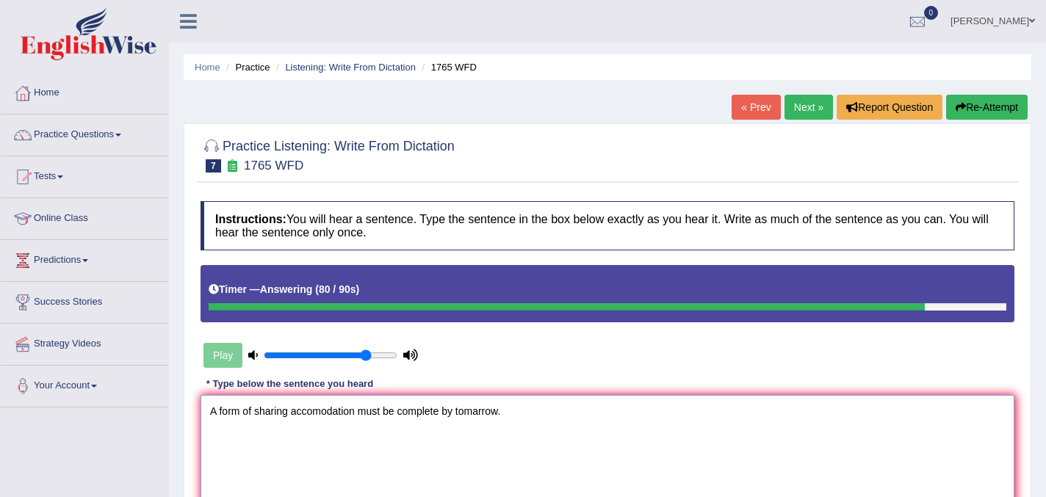
click at [504, 416] on textarea "A form of sharing accomodation must be complete by tomarrow." at bounding box center [607, 466] width 814 height 142
type textarea "A form of sharing accomodation must be complete by tomarrow is of the in of the."
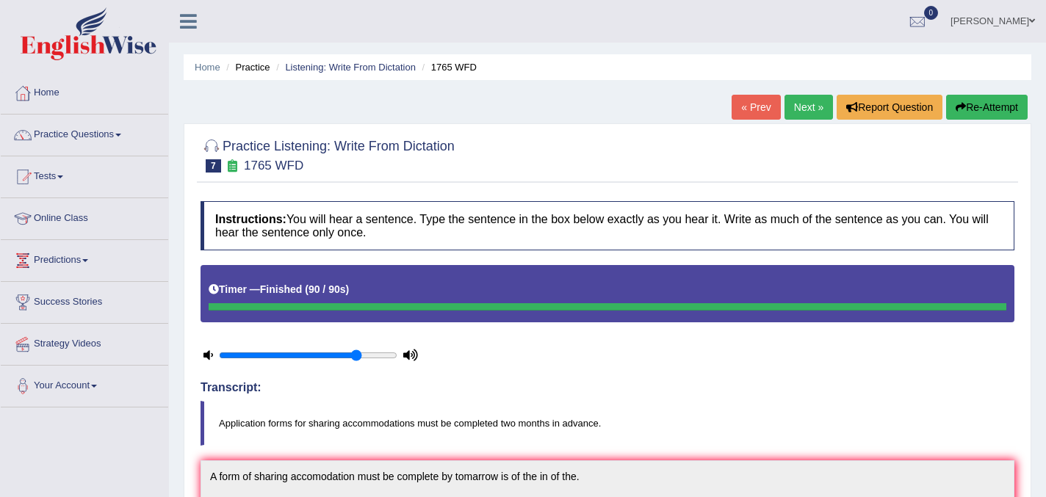
click at [977, 104] on button "Re-Attempt" at bounding box center [987, 107] width 82 height 25
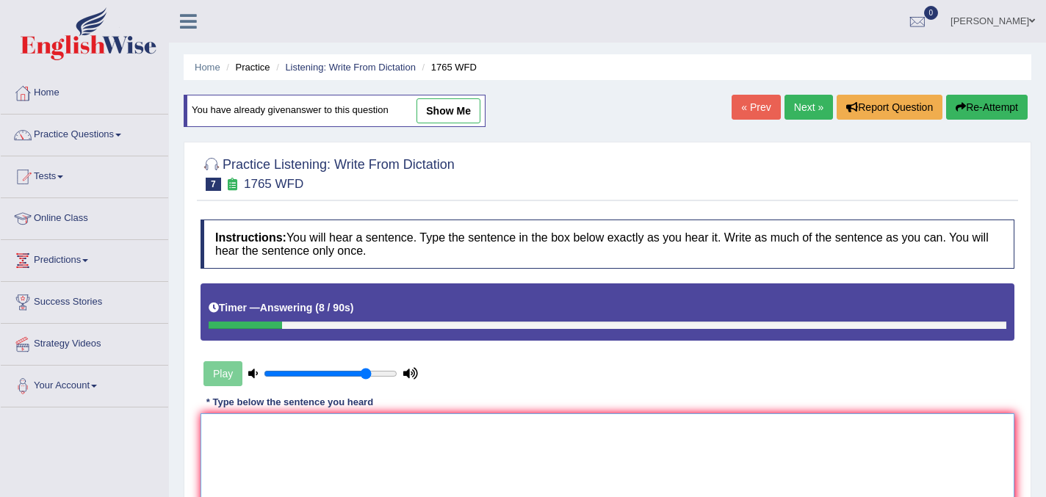
click at [353, 438] on textarea at bounding box center [607, 484] width 814 height 142
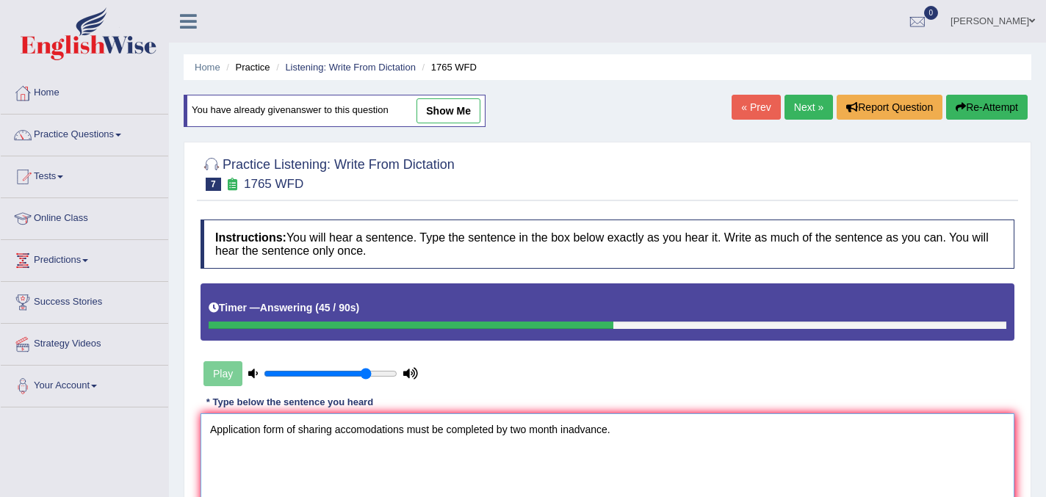
click at [283, 431] on textarea "Application form of sharing accomodations must be completed by two month inadva…" at bounding box center [607, 484] width 814 height 142
click at [414, 431] on textarea "Application forms of sharing accomodations must be completed by two month inadv…" at bounding box center [607, 484] width 814 height 142
click at [263, 431] on textarea "Application forms of sharing accomodations accomodation must be completed by tw…" at bounding box center [607, 484] width 814 height 142
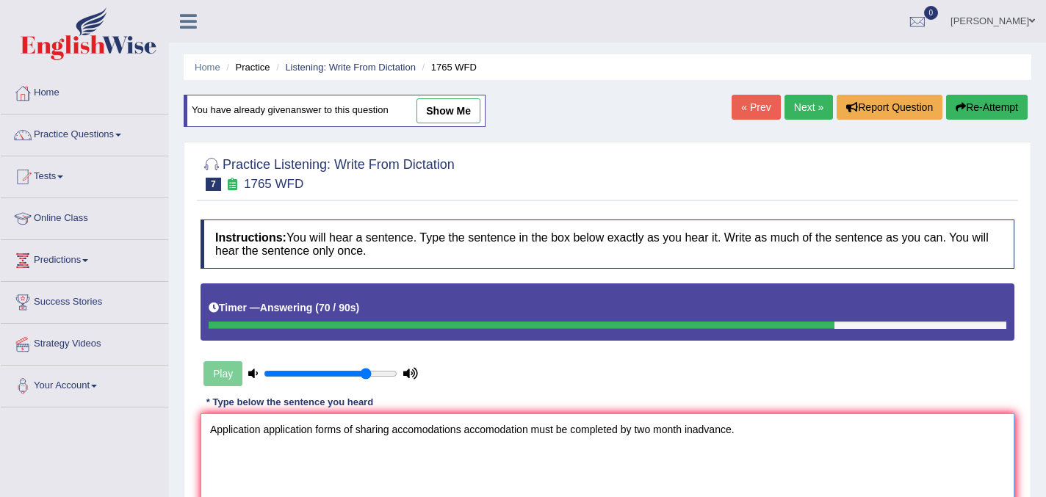
click at [393, 432] on textarea "Application application forms of sharing accomodations accomodation must be com…" at bounding box center [607, 484] width 814 height 142
click at [775, 433] on textarea "Application application forms of sharing shared accomodations accomodation must…" at bounding box center [607, 484] width 814 height 142
type textarea "Application application forms of sharing shared accomodations accomodation must…"
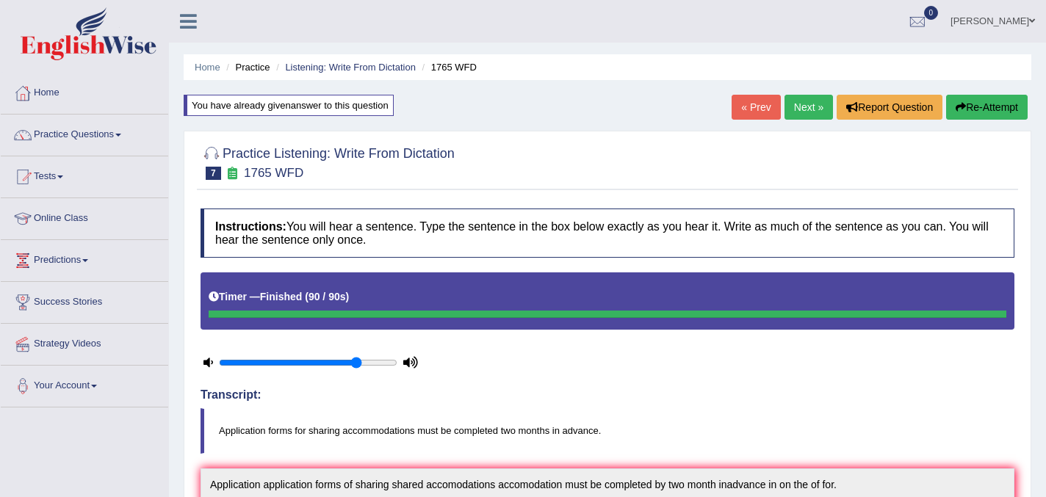
click at [805, 109] on link "Next »" at bounding box center [808, 107] width 48 height 25
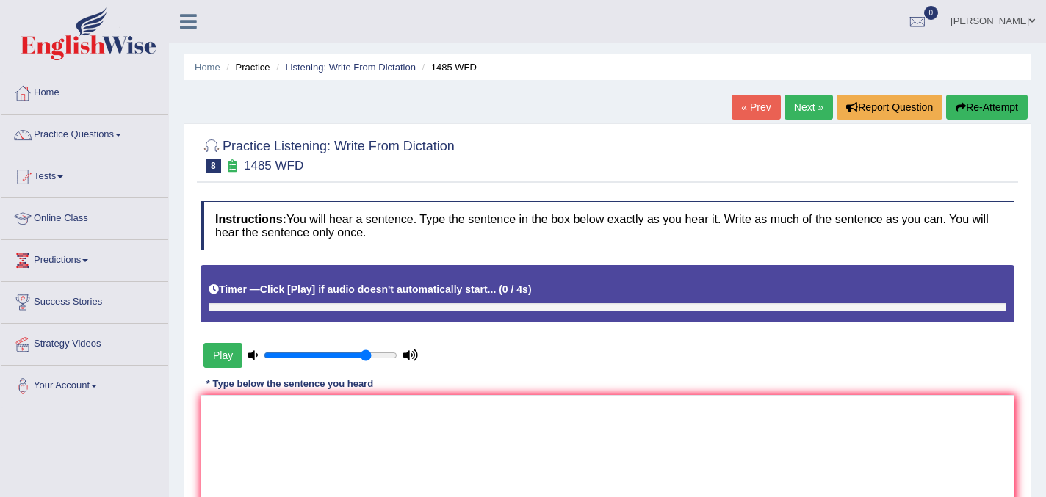
click at [218, 358] on button "Play" at bounding box center [222, 355] width 39 height 25
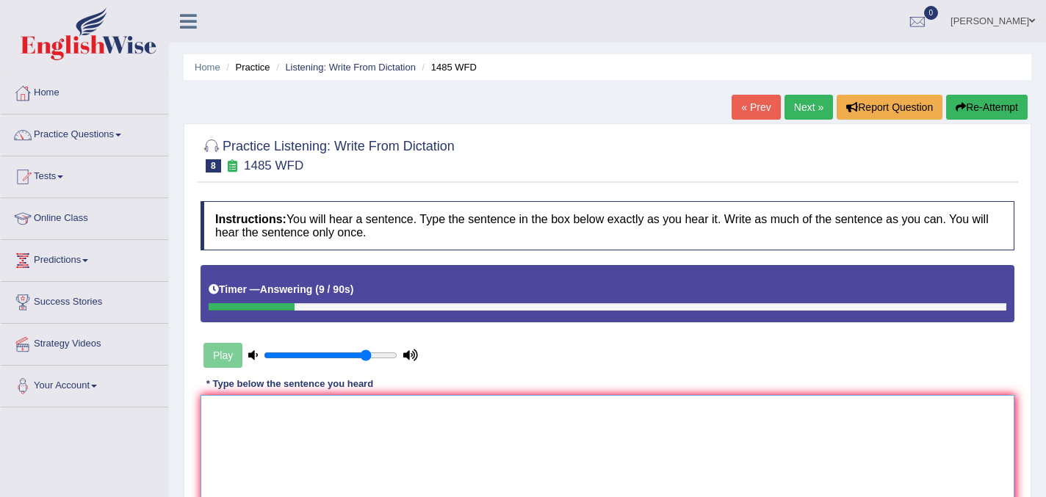
click at [264, 411] on textarea at bounding box center [607, 466] width 814 height 142
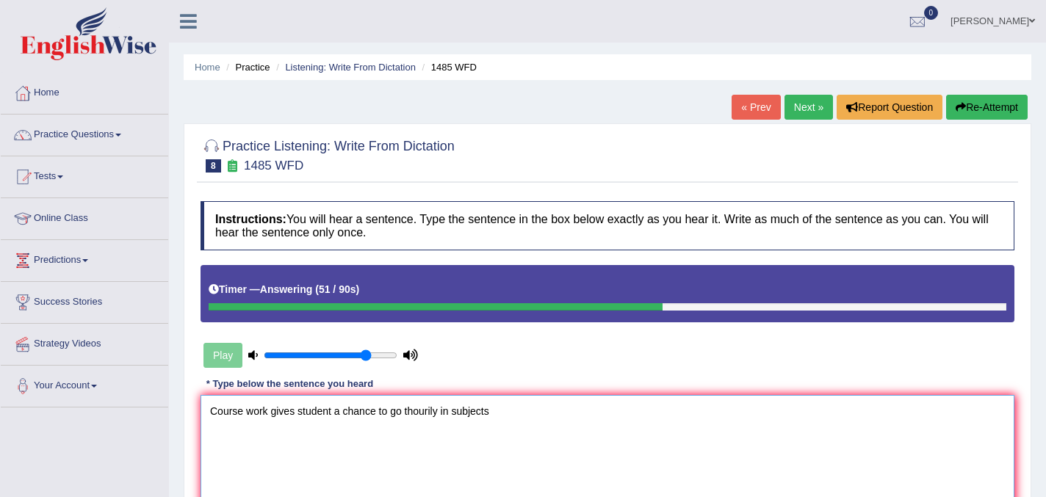
click at [296, 416] on textarea "Course work gives student a chance to go thourily in subjects" at bounding box center [607, 466] width 814 height 142
click at [353, 416] on textarea "Course work gives give student a chance to go thourily in subjects" at bounding box center [607, 466] width 814 height 142
click at [504, 416] on textarea "Course work gives give students student a chance to go thourily in subjects" at bounding box center [607, 466] width 814 height 142
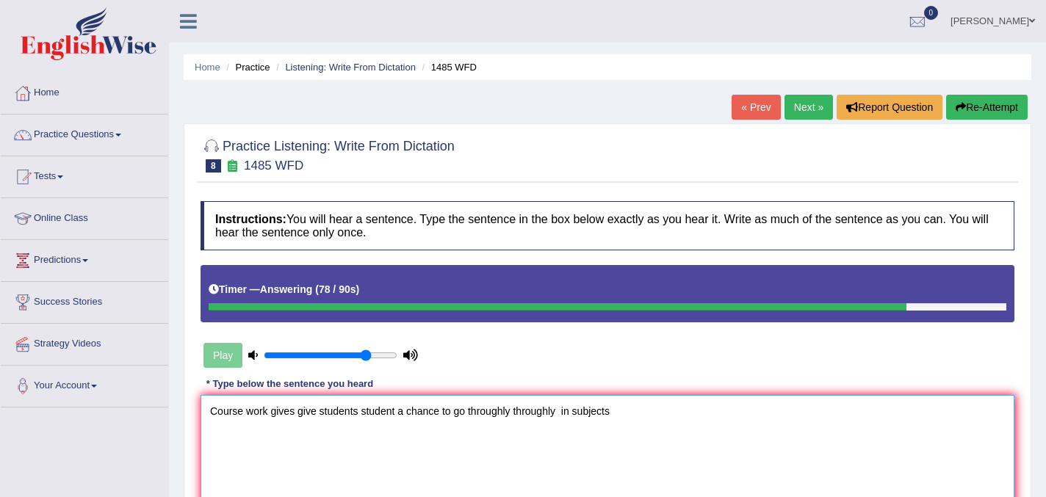
click at [616, 413] on textarea "Course work gives give students student a chance to go throughly throughly in s…" at bounding box center [607, 466] width 814 height 142
type textarea "Course work gives give students student a chance to go throughly throughly in s…"
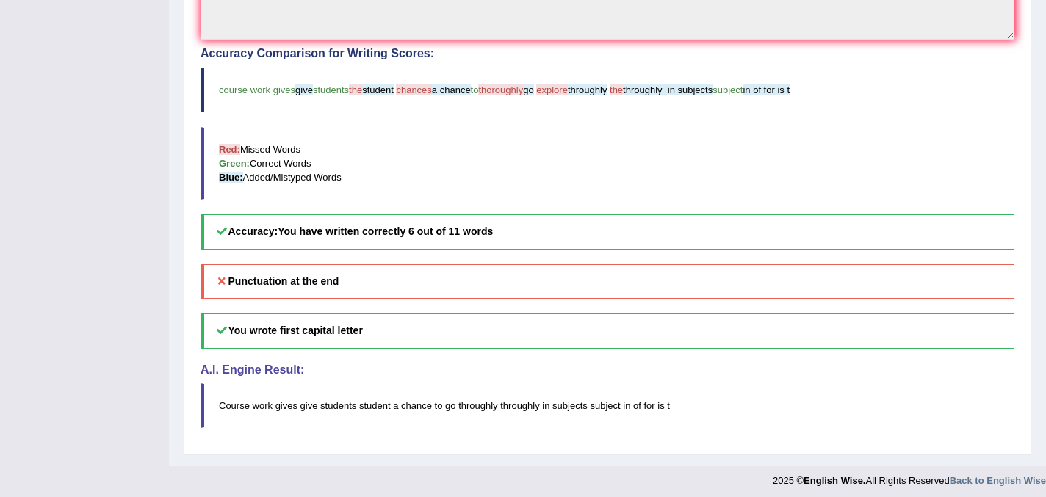
scroll to position [570, 0]
